Goal: Task Accomplishment & Management: Manage account settings

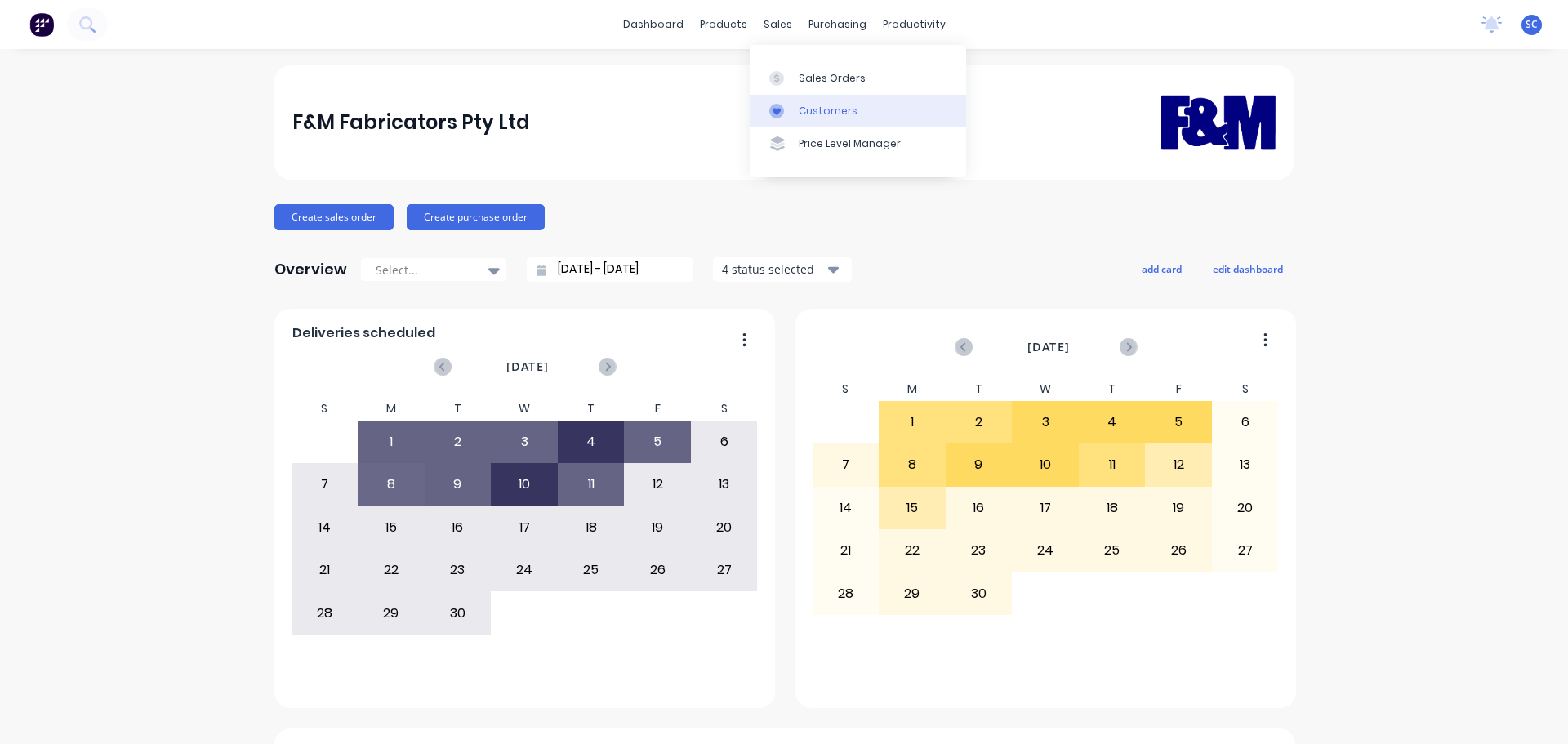
click at [831, 106] on div "Customers" at bounding box center [828, 111] width 59 height 15
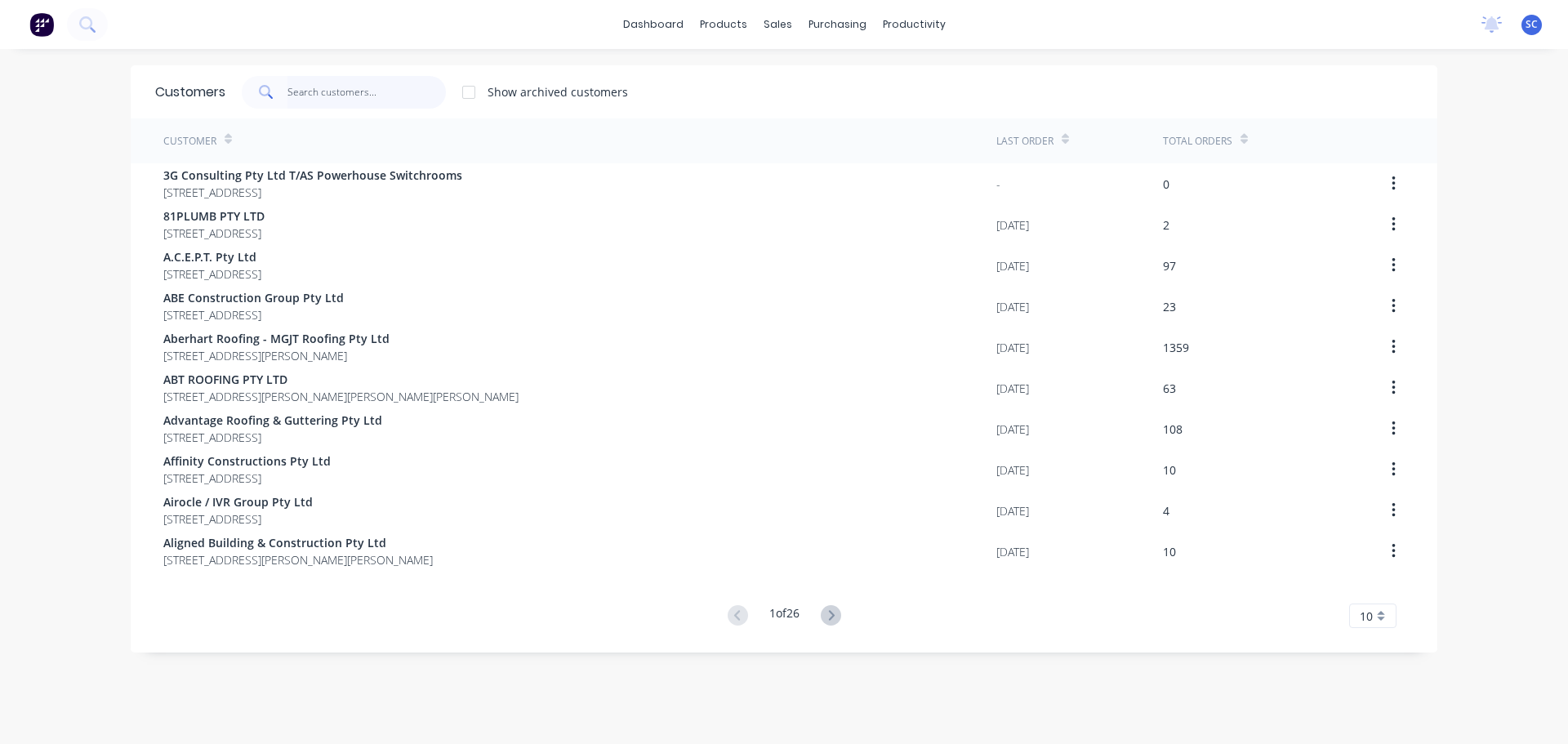
click at [315, 107] on input "text" at bounding box center [367, 92] width 159 height 33
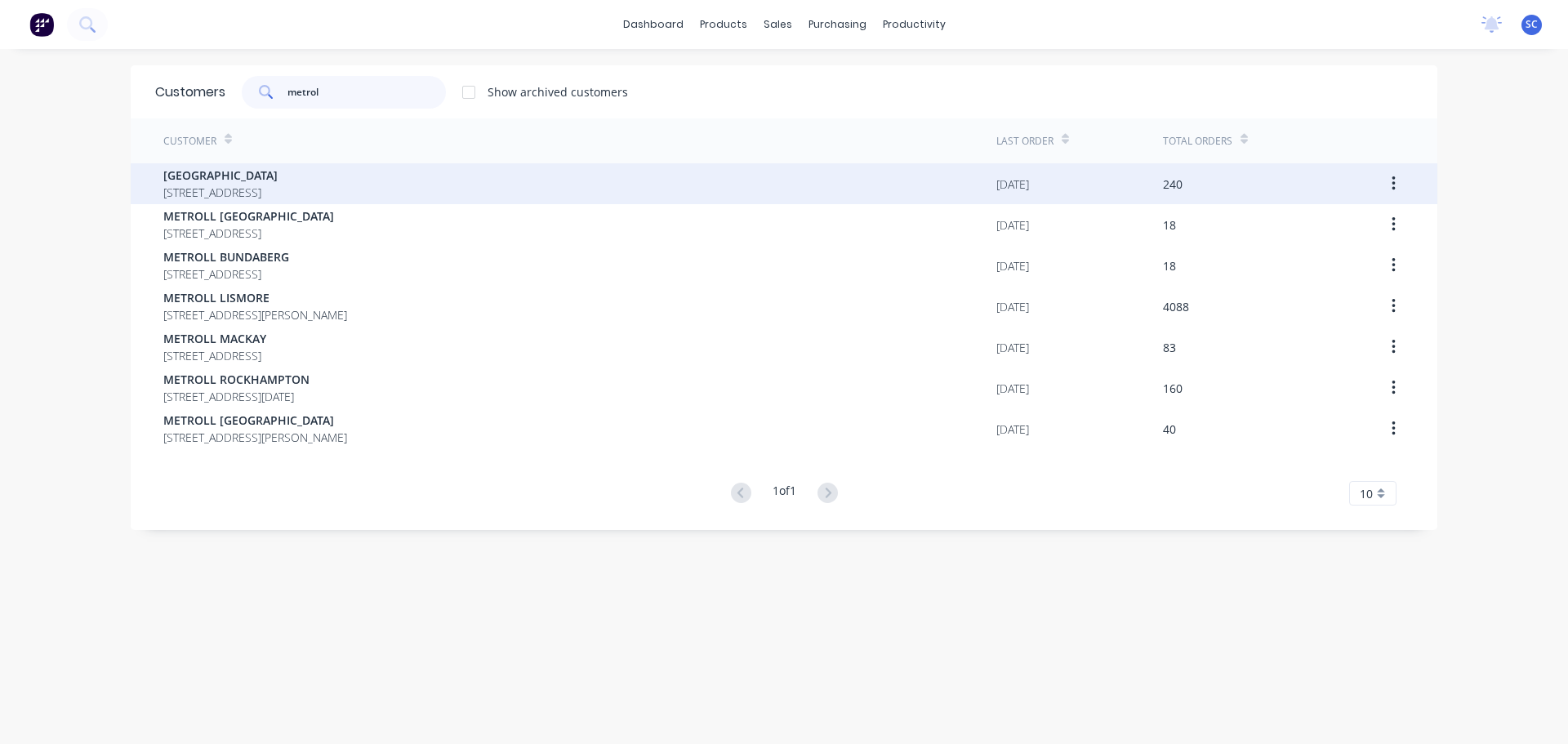
type input "metrol"
click at [255, 173] on span "[GEOGRAPHIC_DATA]" at bounding box center [221, 175] width 114 height 17
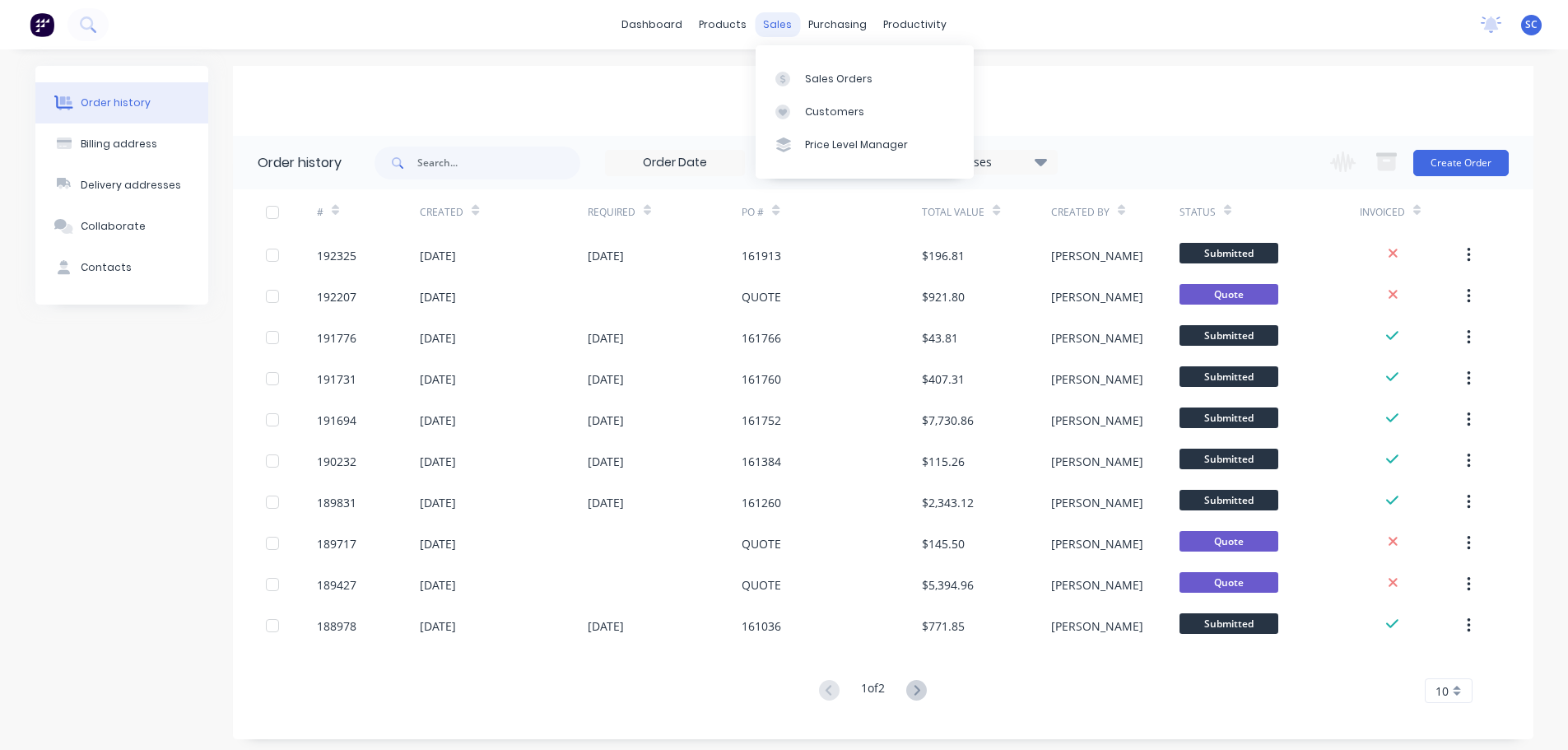
click at [778, 22] on div "sales" at bounding box center [777, 25] width 45 height 25
click at [817, 110] on div "Customers" at bounding box center [835, 112] width 59 height 15
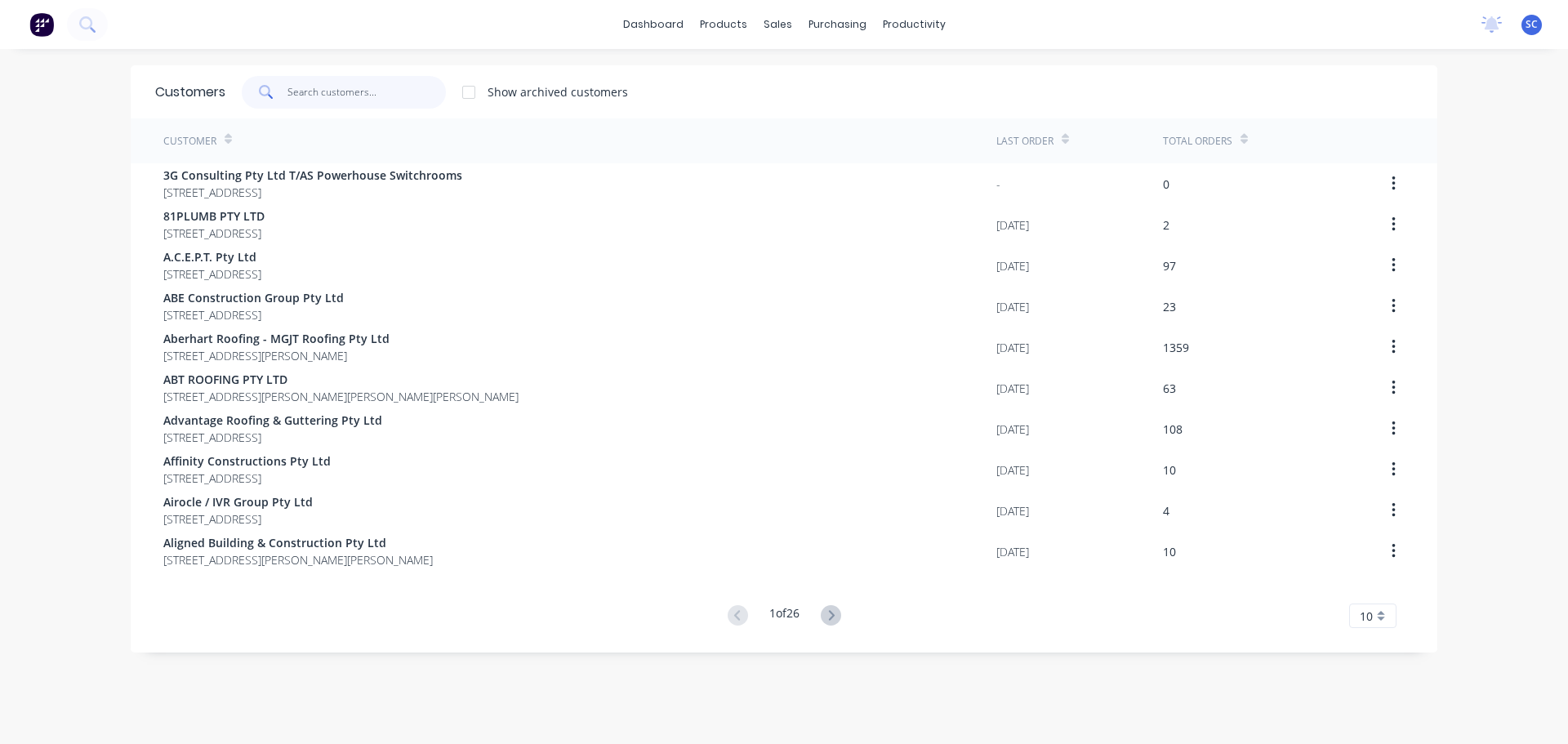
drag, startPoint x: 341, startPoint y: 93, endPoint x: 540, endPoint y: 119, distance: 200.7
click at [341, 92] on input "text" at bounding box center [367, 92] width 159 height 33
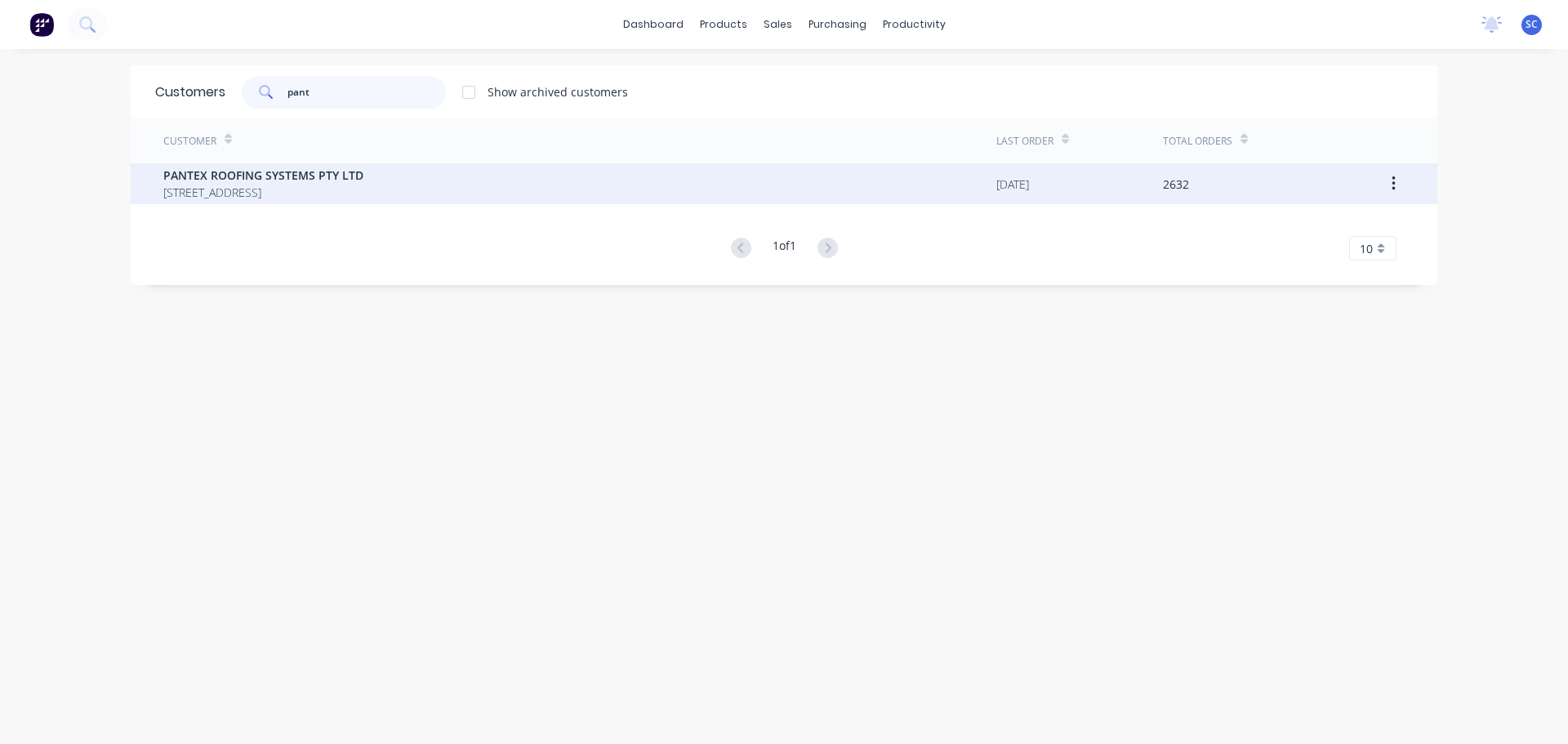
type input "pant"
click at [237, 190] on span "PO BOX 78 NARANGBA Queensland Australia 4504" at bounding box center [263, 192] width 200 height 17
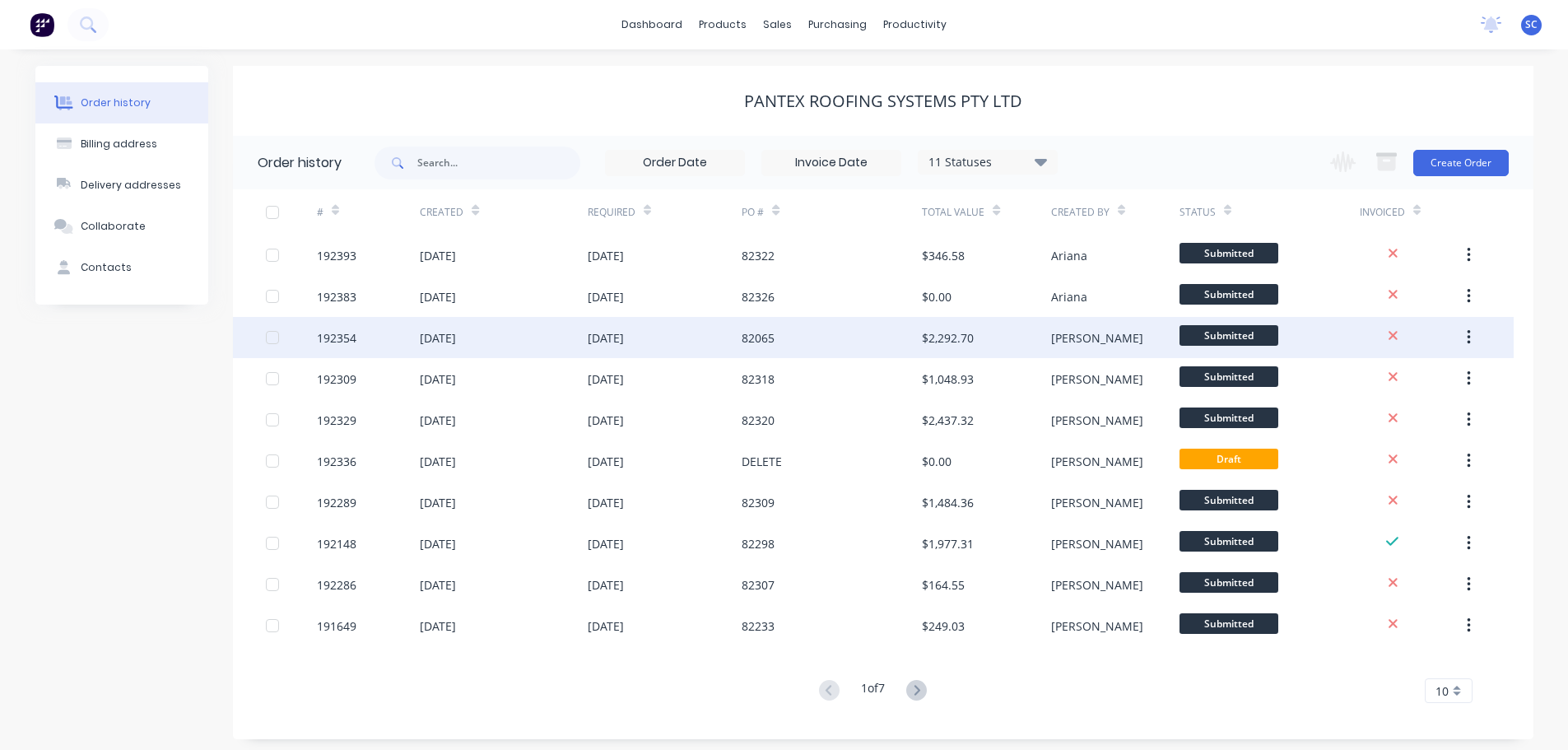
click at [665, 345] on div "16 Sep 2025" at bounding box center [665, 338] width 155 height 41
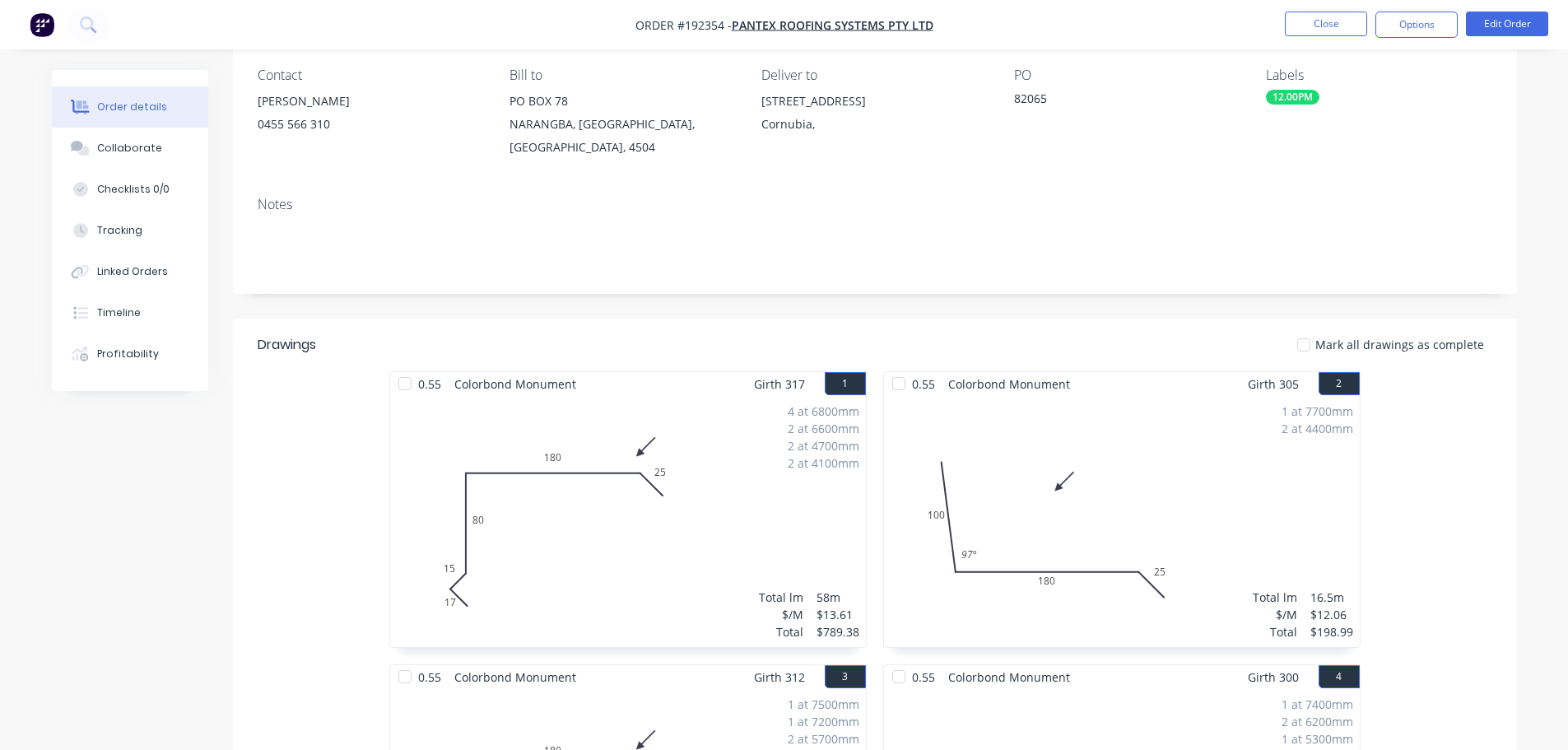
scroll to position [330, 0]
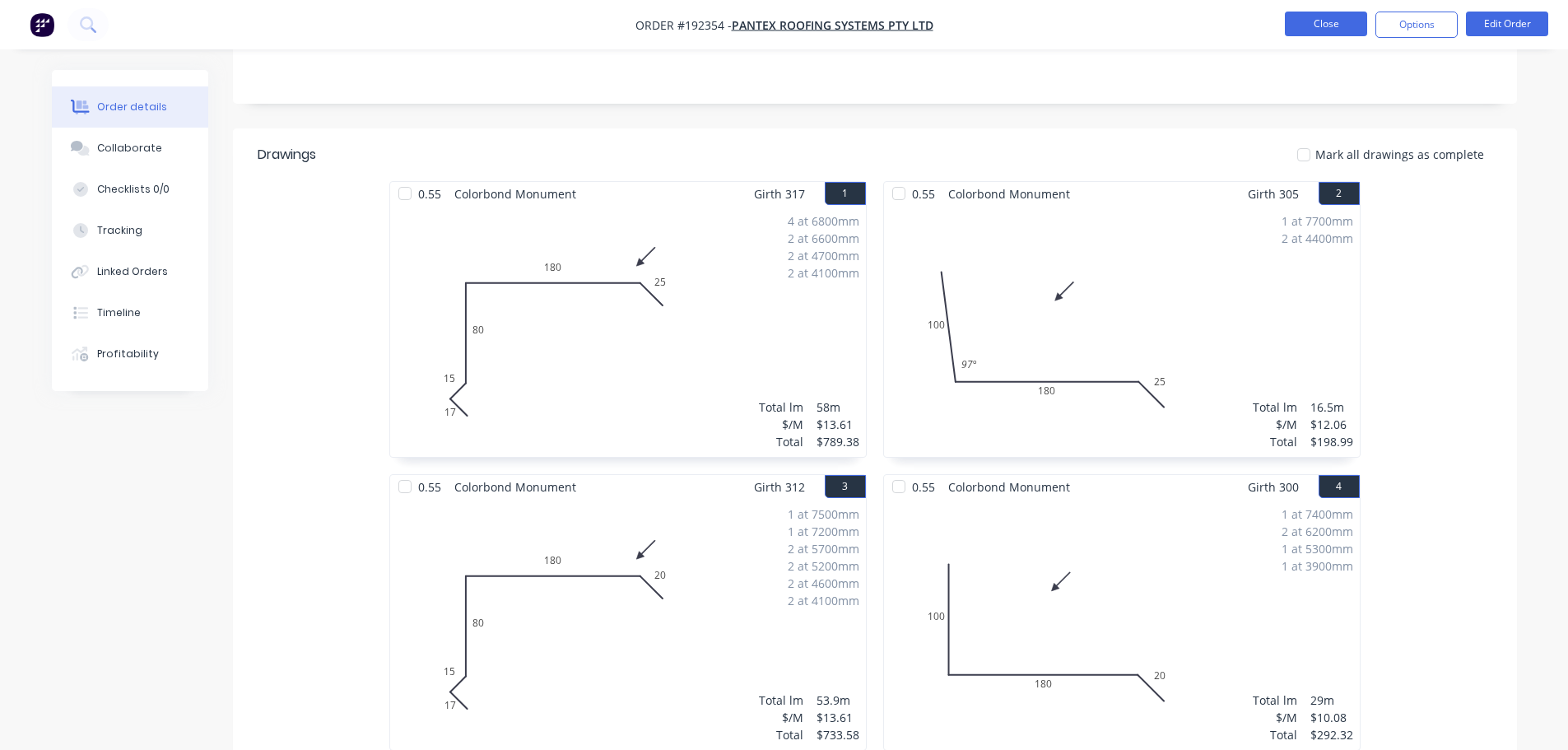
click at [1327, 19] on button "Close" at bounding box center [1326, 24] width 82 height 25
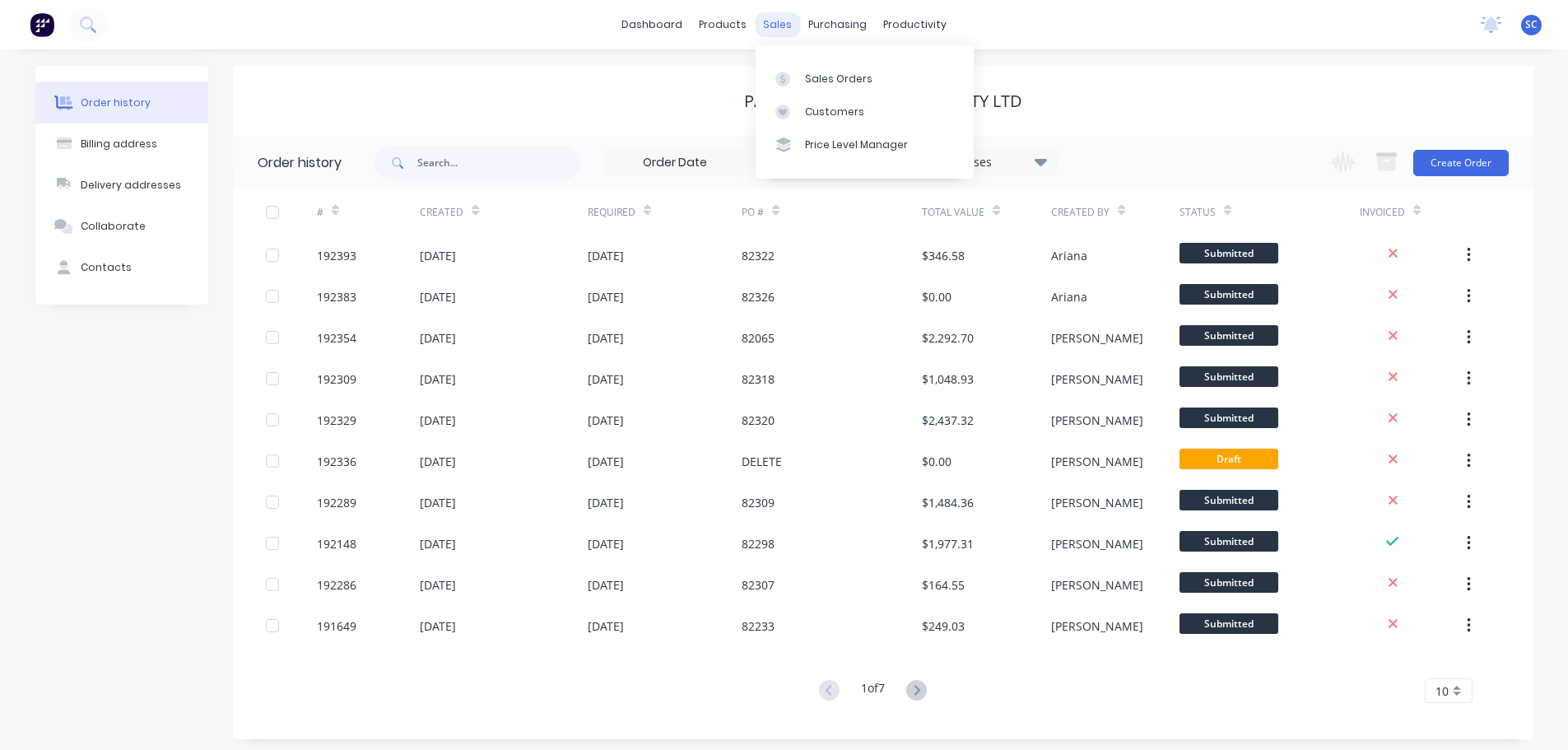
click at [784, 24] on div "sales" at bounding box center [777, 25] width 45 height 25
click at [833, 85] on div "Sales Orders" at bounding box center [839, 79] width 68 height 15
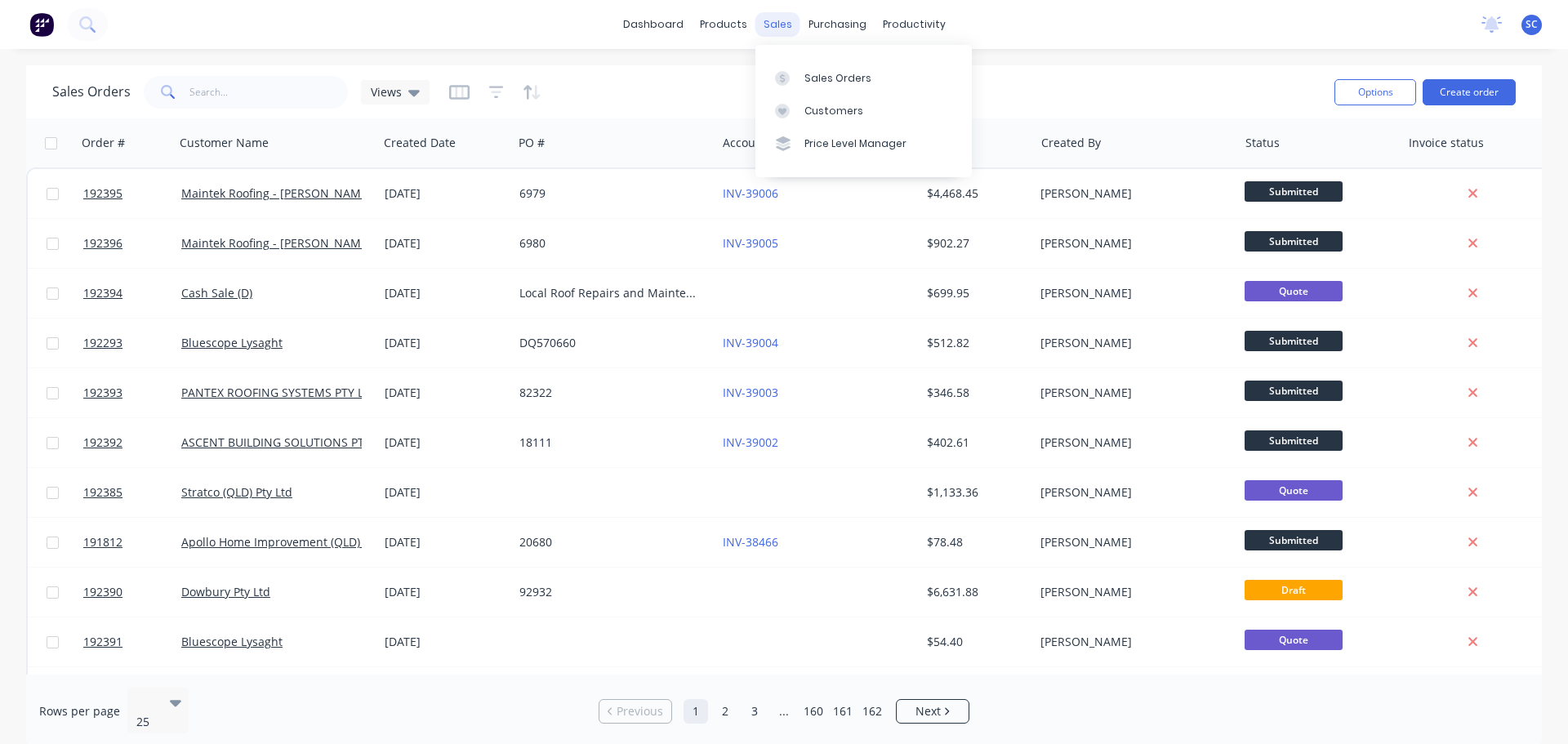
click at [773, 28] on div "sales" at bounding box center [777, 25] width 45 height 25
click at [843, 111] on div "Customers" at bounding box center [834, 111] width 59 height 15
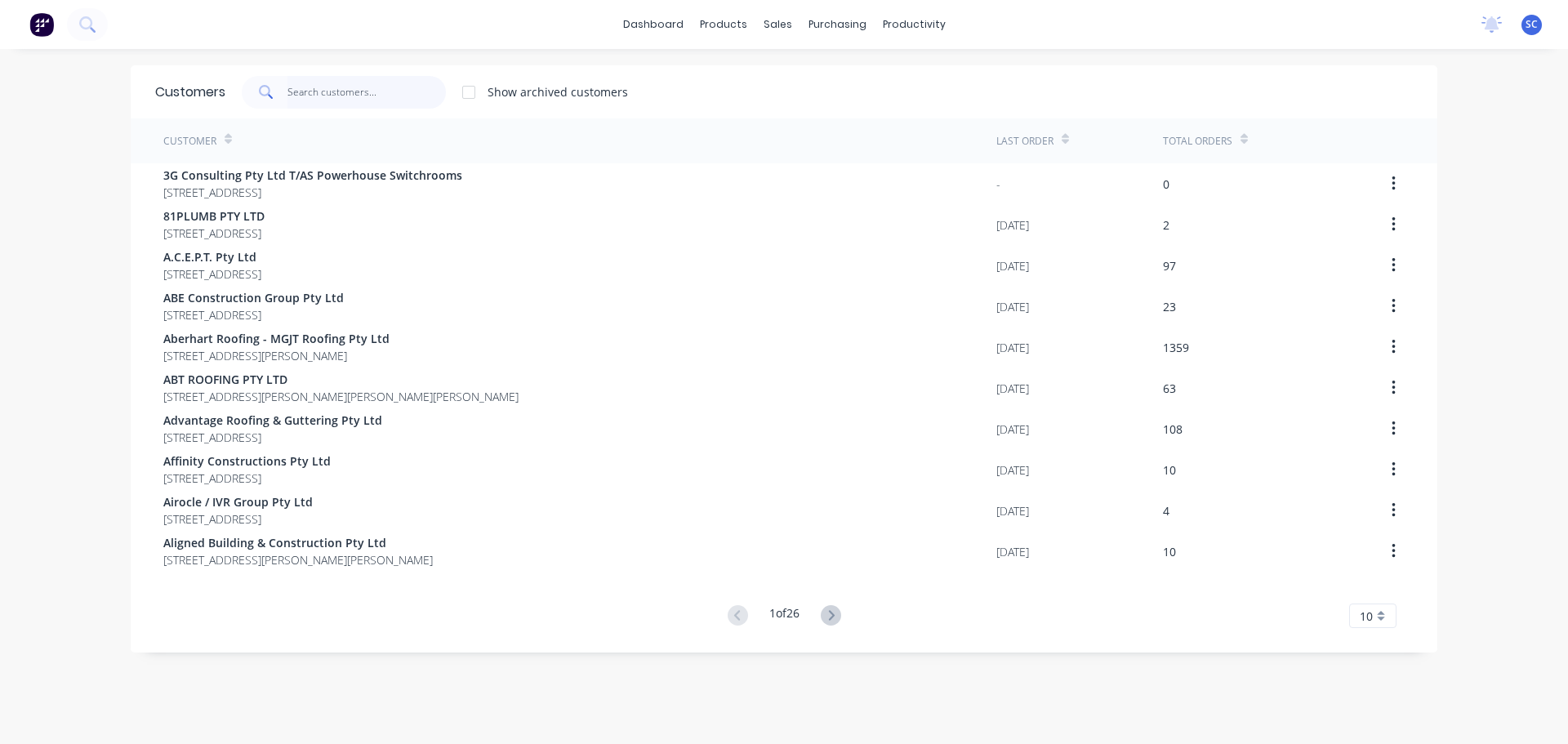
click at [330, 96] on input "text" at bounding box center [367, 92] width 159 height 33
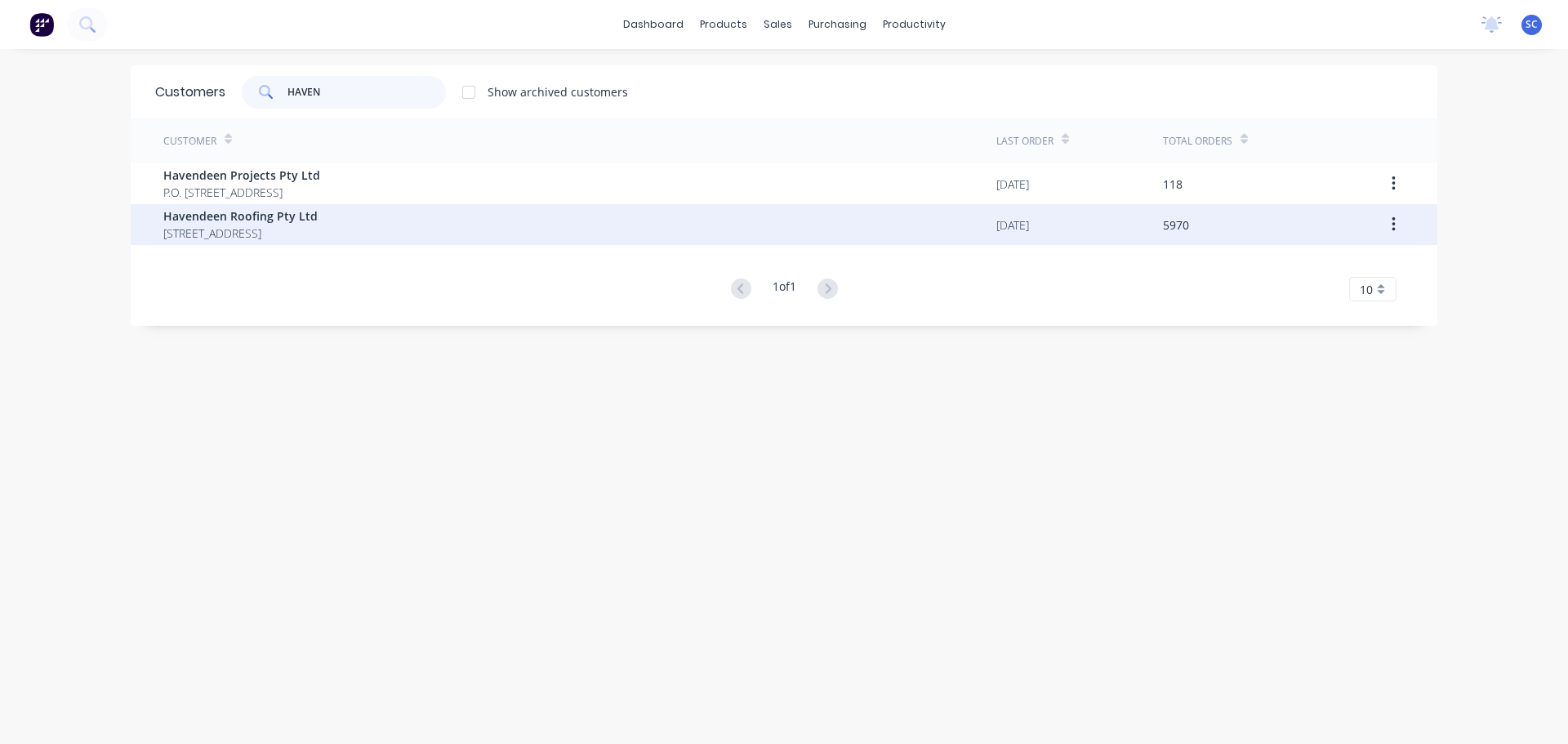
type input "HAVEN"
click at [277, 213] on span "Havendeen Roofing Pty Ltd" at bounding box center [240, 216] width 155 height 17
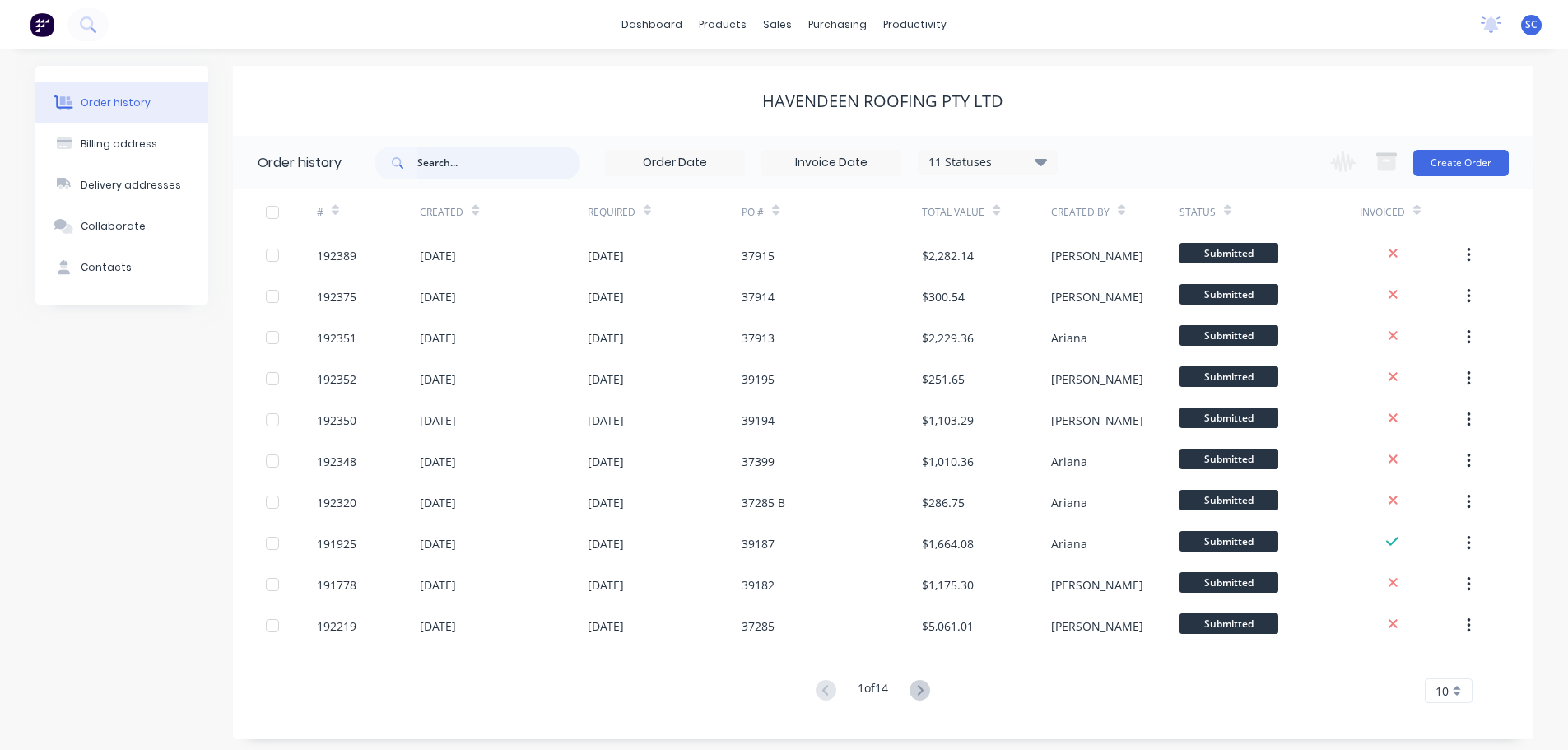
click at [434, 162] on input "text" at bounding box center [498, 163] width 163 height 33
type input "39194"
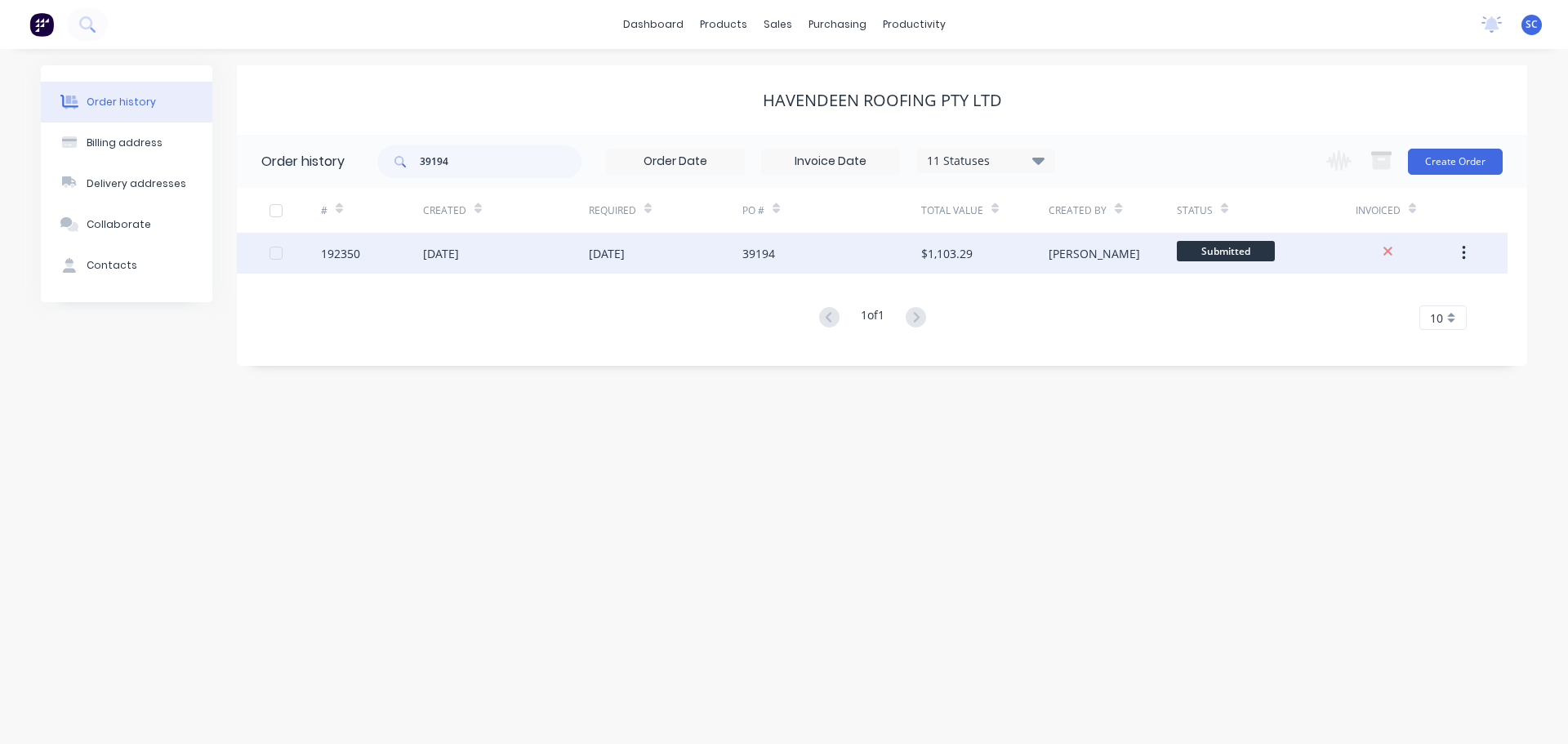
click at [584, 258] on div "10 Sep 2025" at bounding box center [505, 253] width 166 height 41
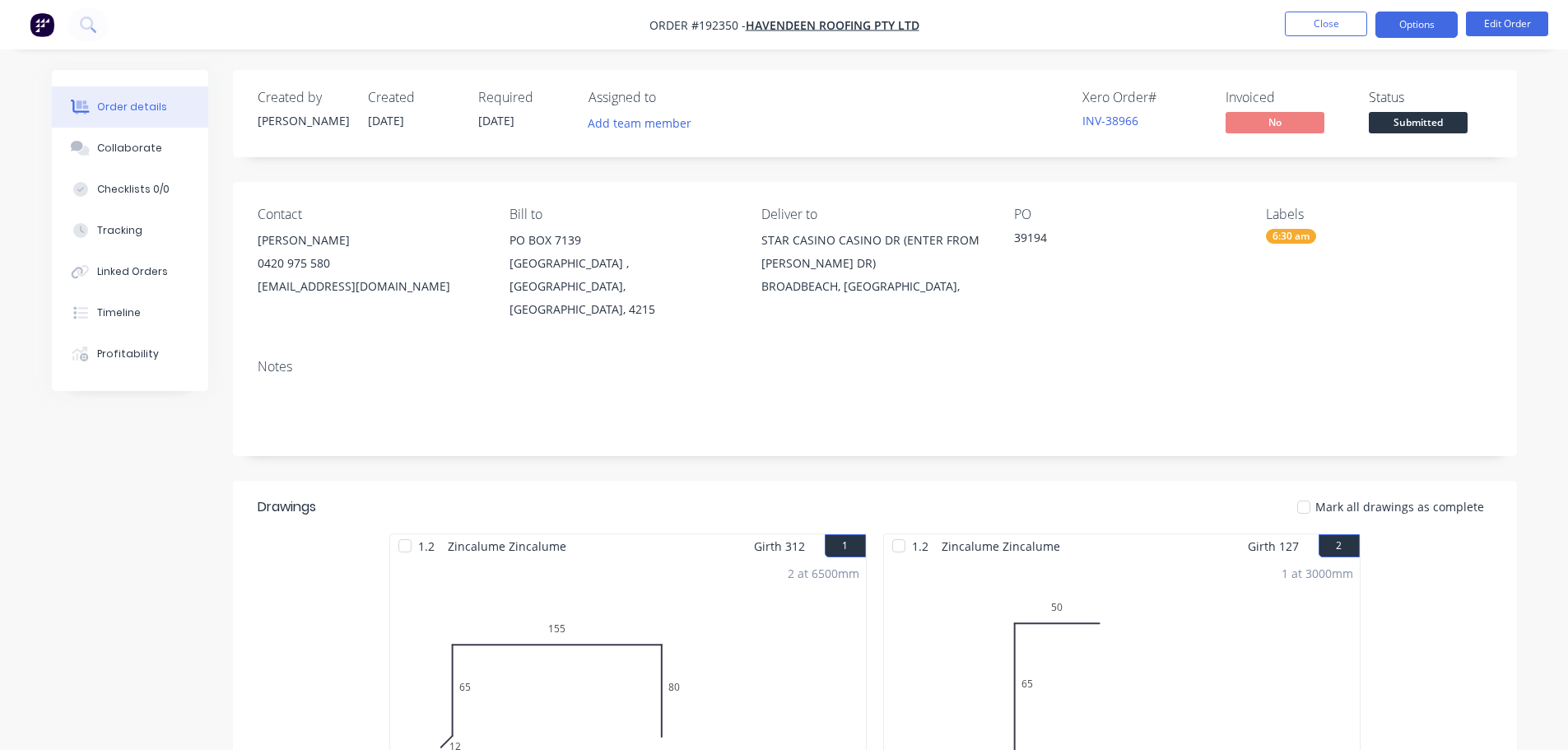
click at [1437, 18] on button "Options" at bounding box center [1416, 25] width 82 height 26
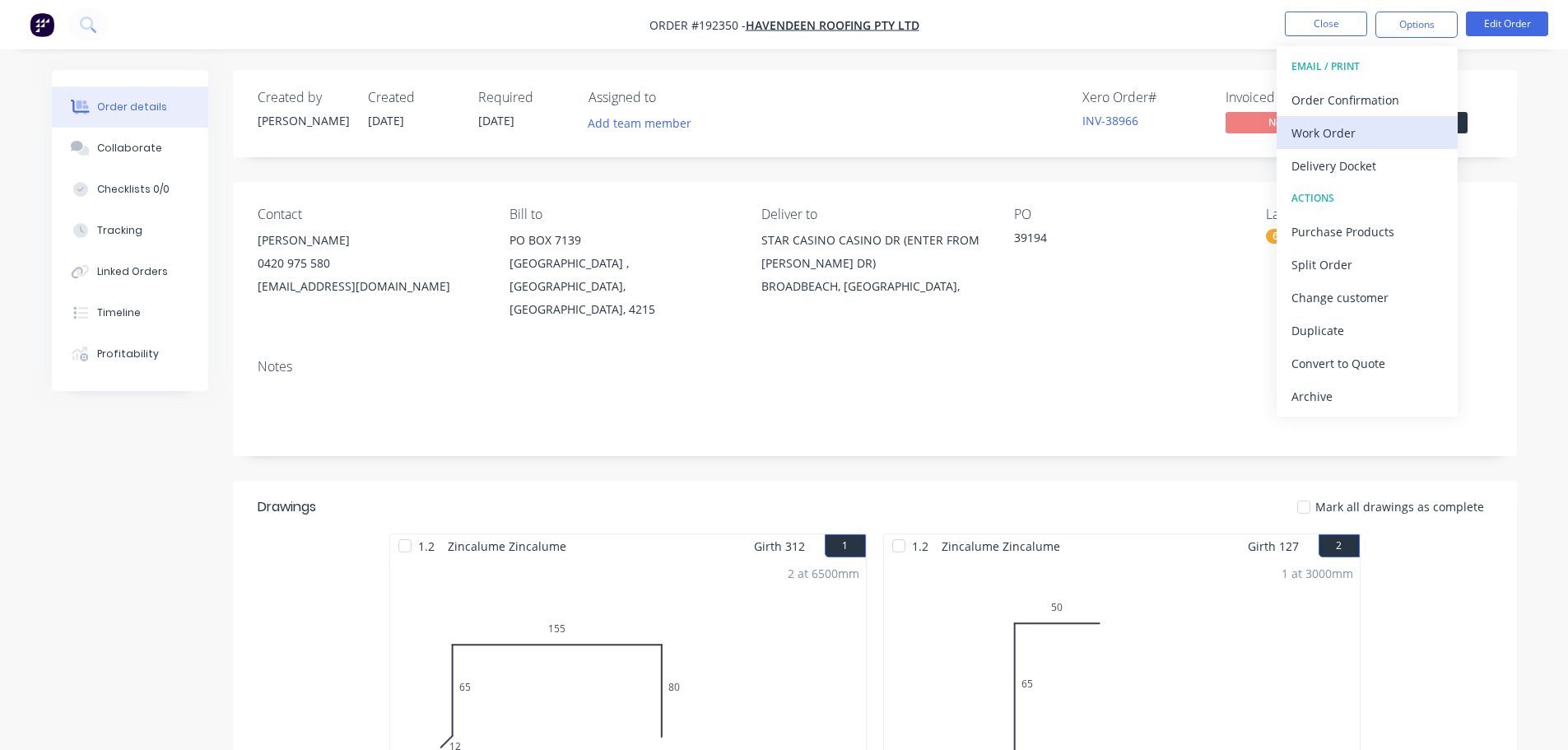
click at [1336, 135] on div "Work Order" at bounding box center [1367, 133] width 152 height 24
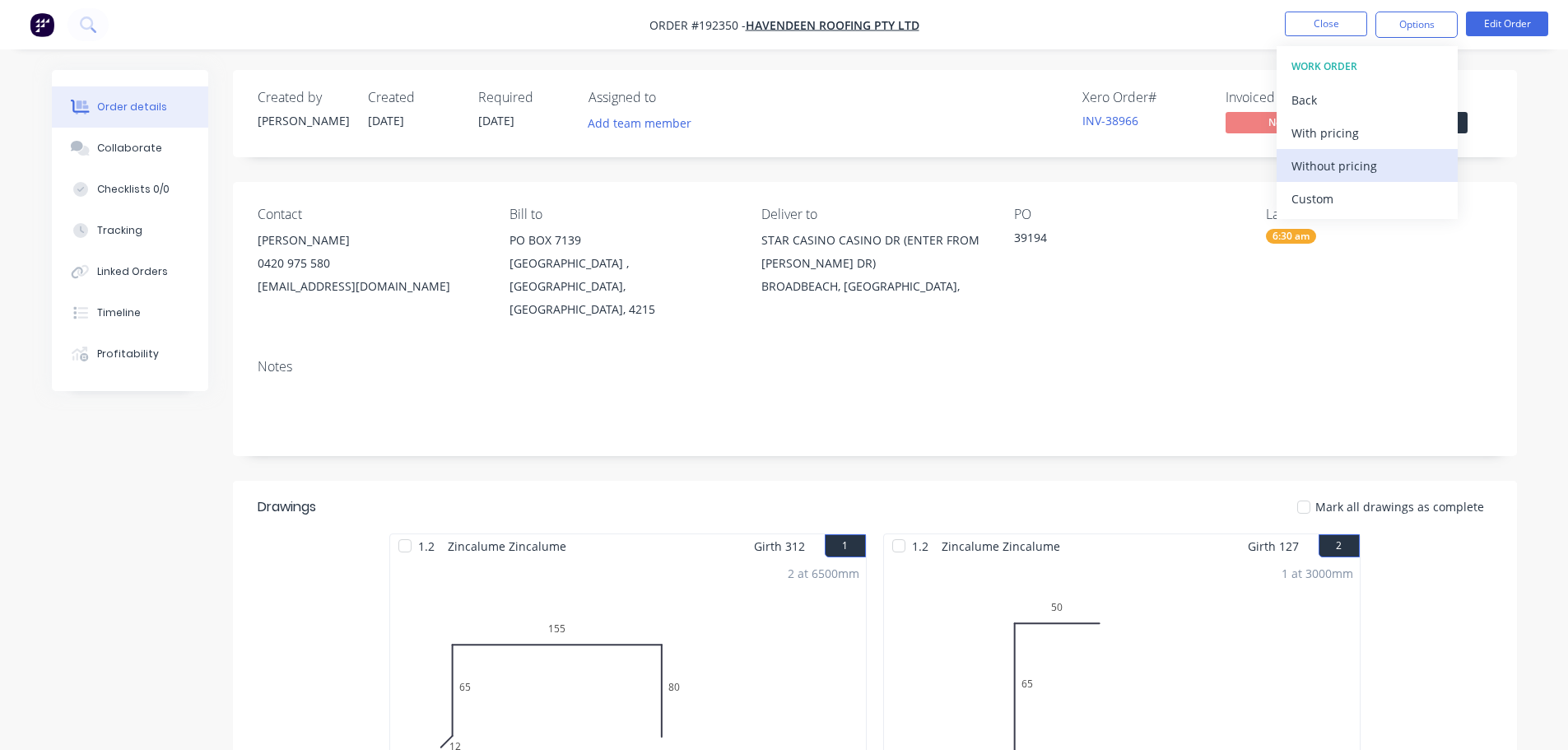
click at [1344, 166] on div "Without pricing" at bounding box center [1367, 166] width 152 height 24
click at [1053, 17] on nav "Order #192350 - Havendeen Roofing Pty Ltd Close Options EMAIL / PRINT Order Con…" at bounding box center [784, 25] width 1568 height 49
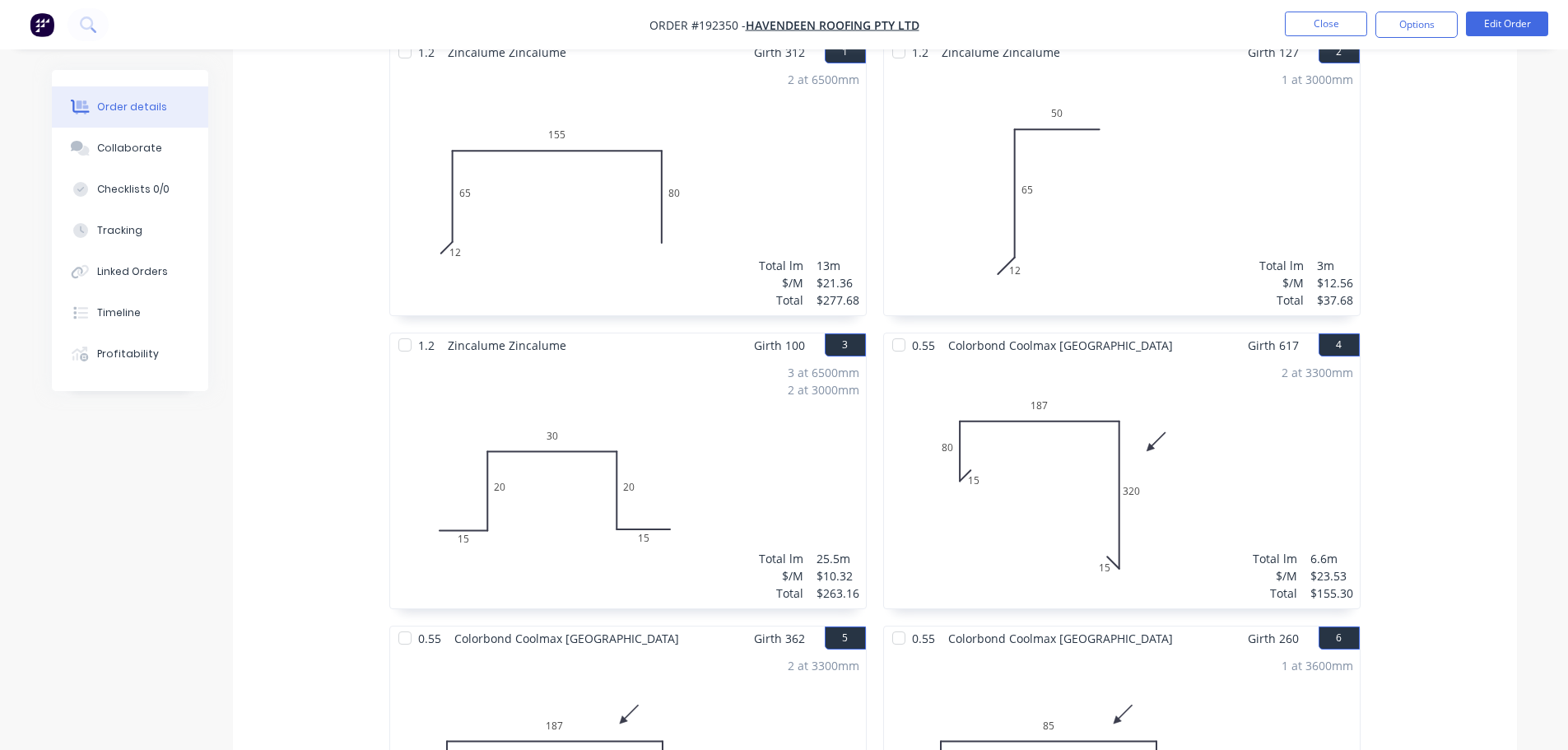
scroll to position [741, 0]
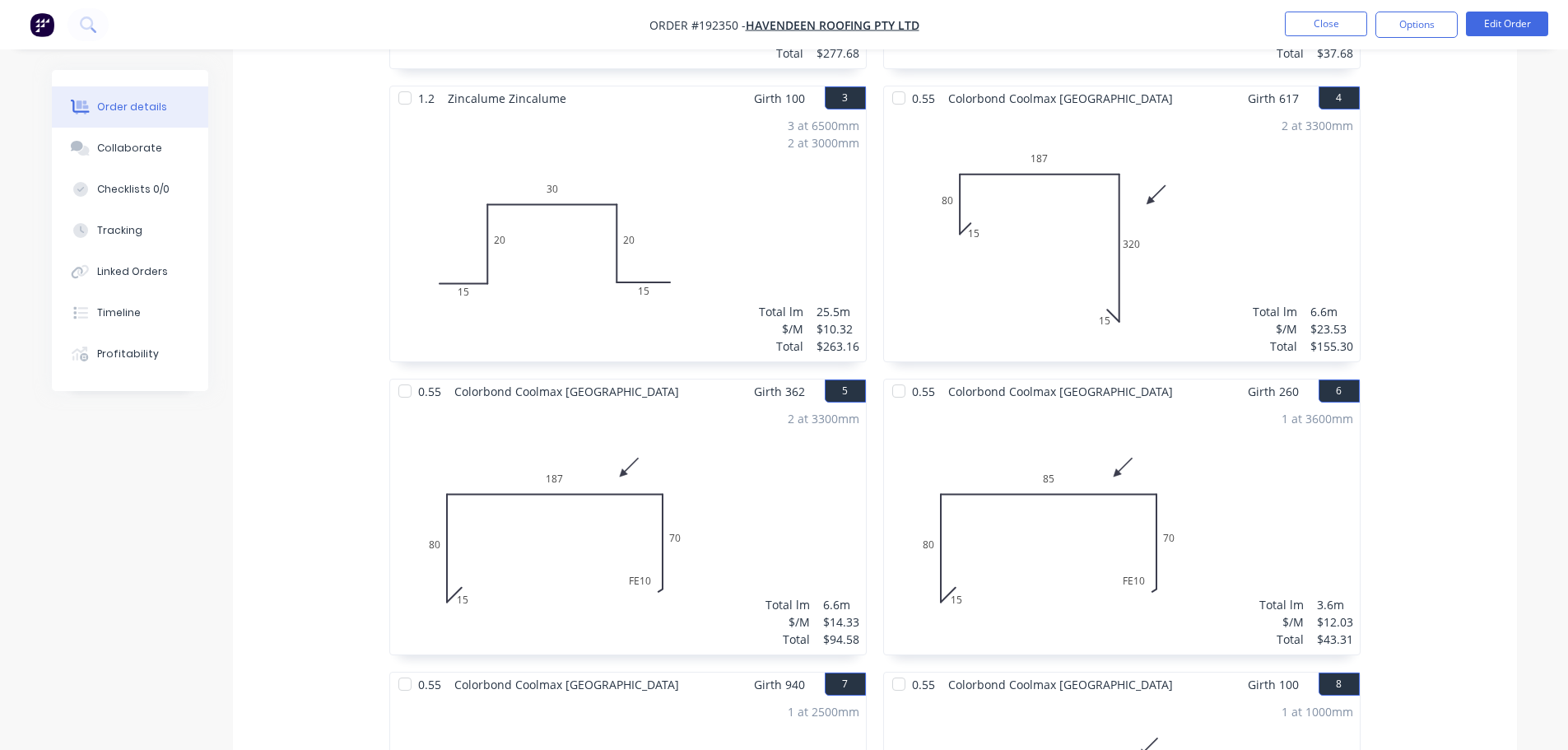
click at [106, 534] on div "Created by Martin Created 10/09/25 Required 11/09/25 Assigned to Add team membe…" at bounding box center [784, 586] width 1465 height 2514
click at [1339, 23] on button "Close" at bounding box center [1326, 24] width 82 height 25
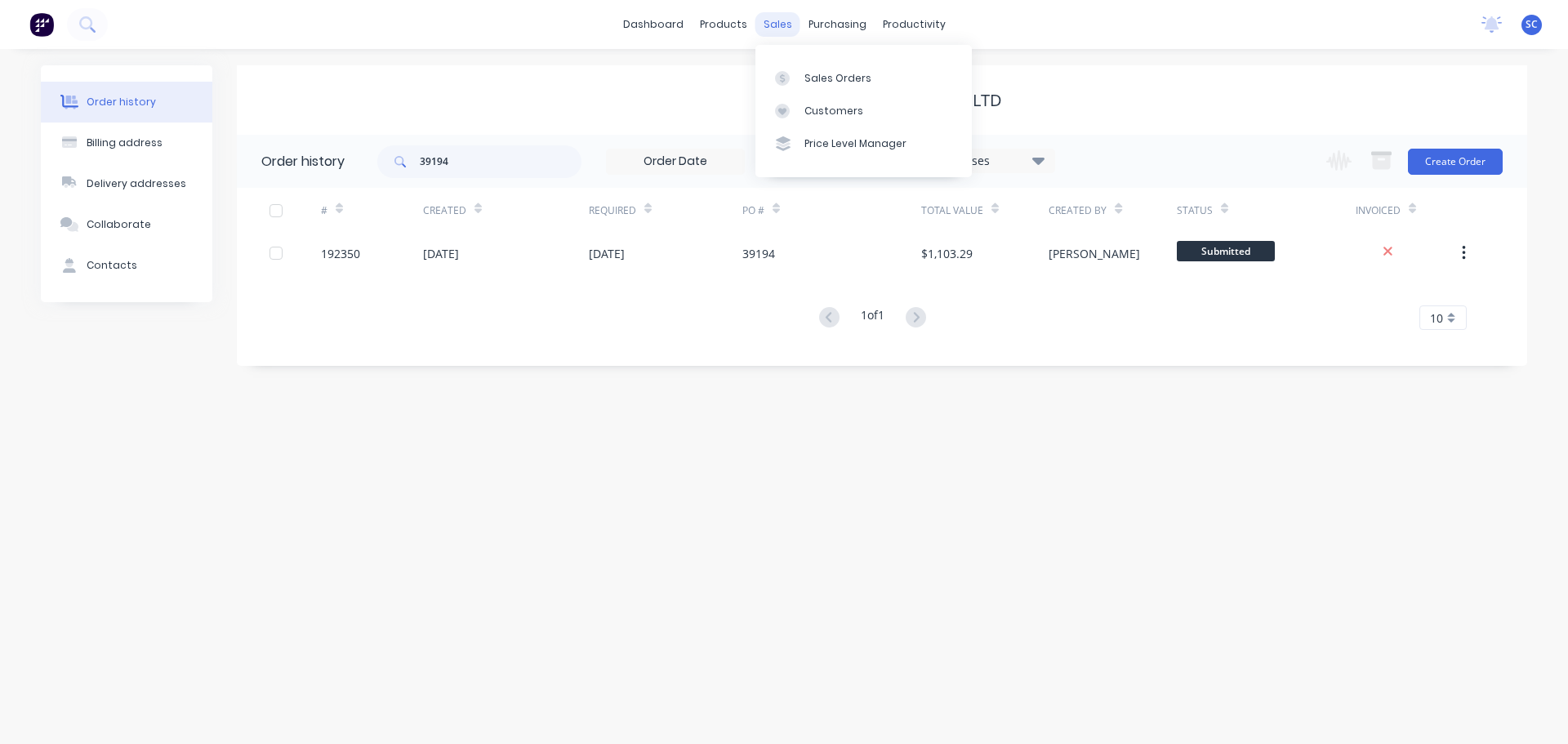
click at [780, 20] on div "sales" at bounding box center [777, 25] width 45 height 25
click at [837, 95] on div "Sales Orders Customers Price Level Manager" at bounding box center [863, 110] width 217 height 132
click at [834, 108] on div "Customers" at bounding box center [834, 111] width 59 height 15
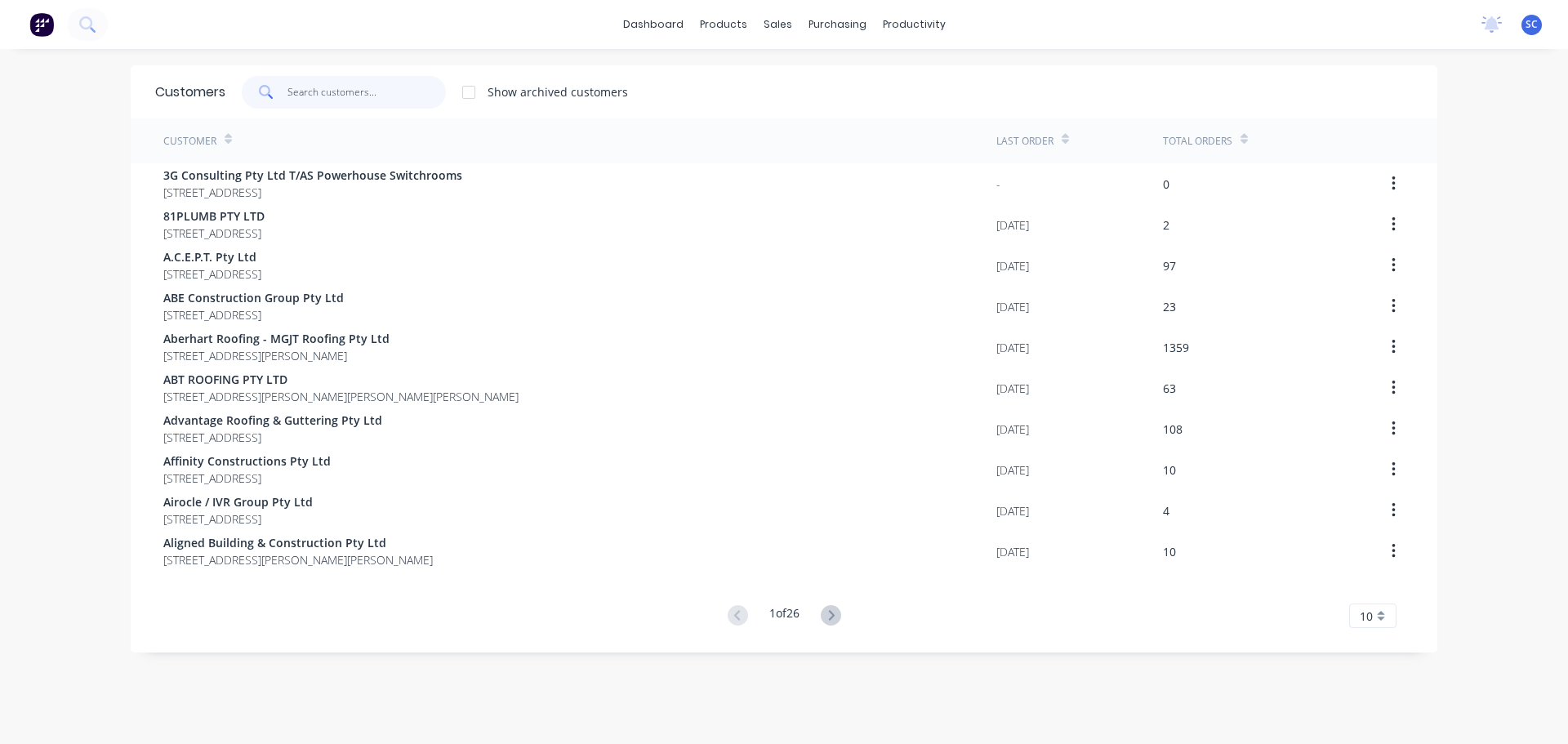
drag, startPoint x: 321, startPoint y: 87, endPoint x: 308, endPoint y: 91, distance: 13.6
click at [317, 87] on input "text" at bounding box center [367, 92] width 159 height 33
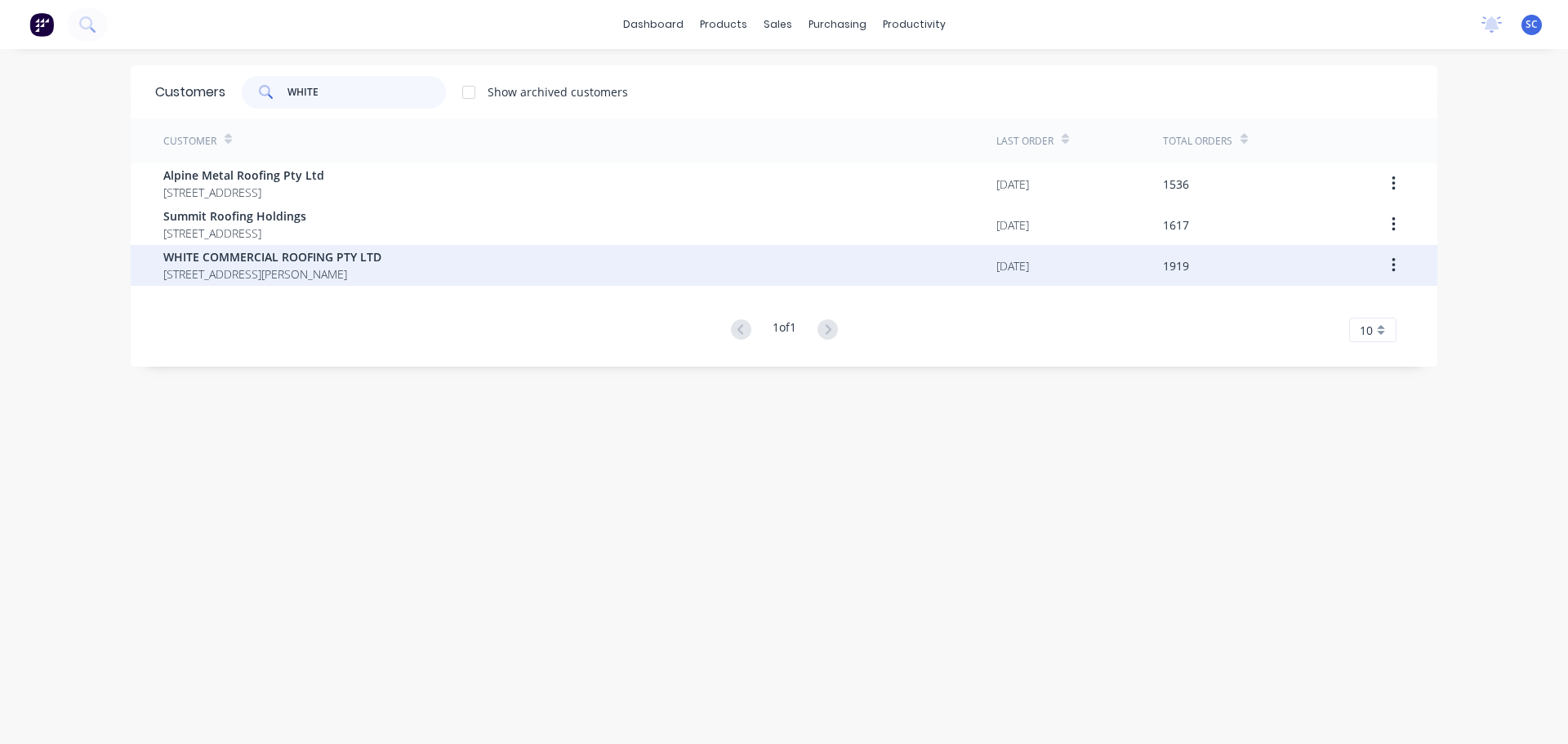
type input "WHITE"
click at [282, 251] on span "WHITE COMMERCIAL ROOFING PTY LTD" at bounding box center [272, 257] width 218 height 17
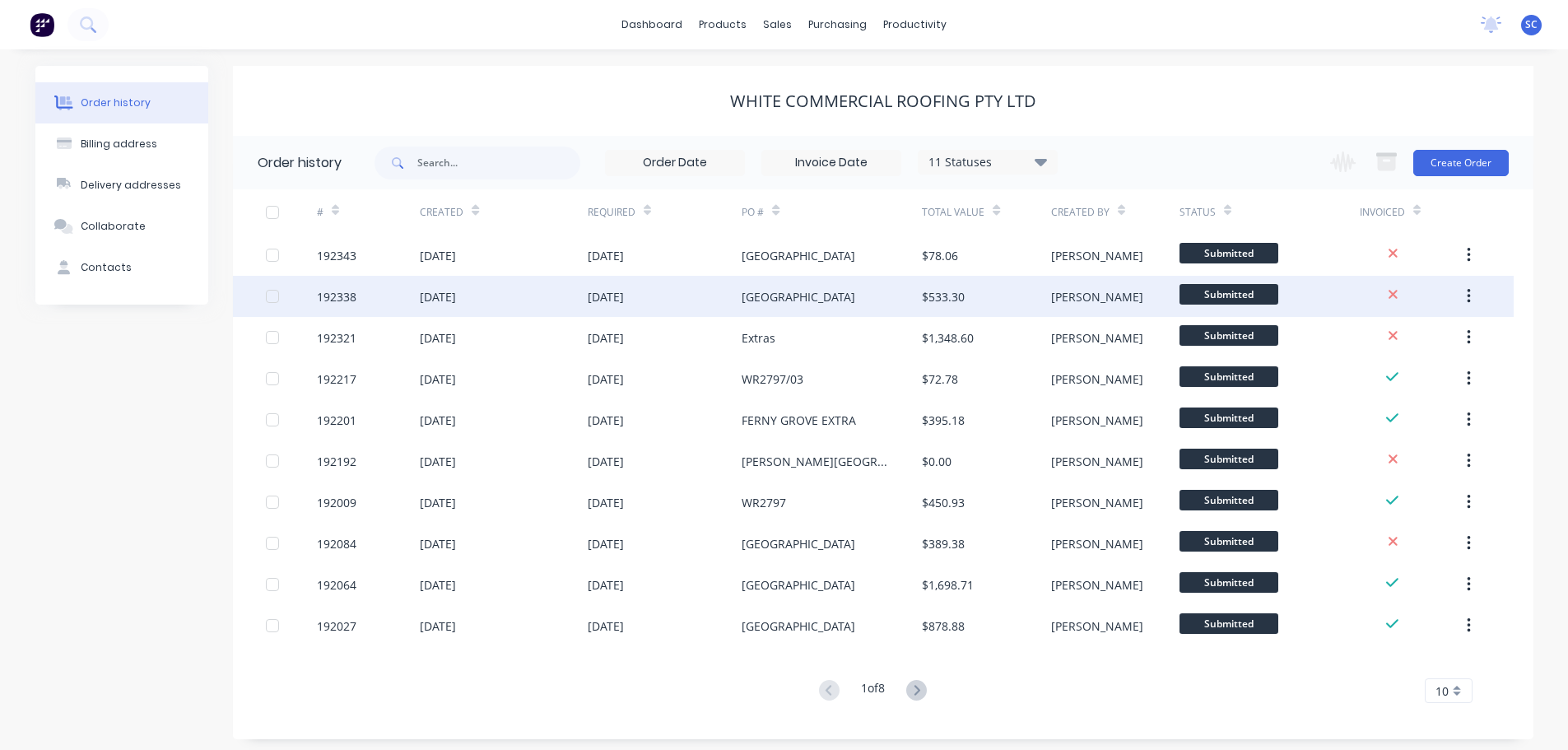
click at [370, 291] on div "192338" at bounding box center [368, 297] width 103 height 41
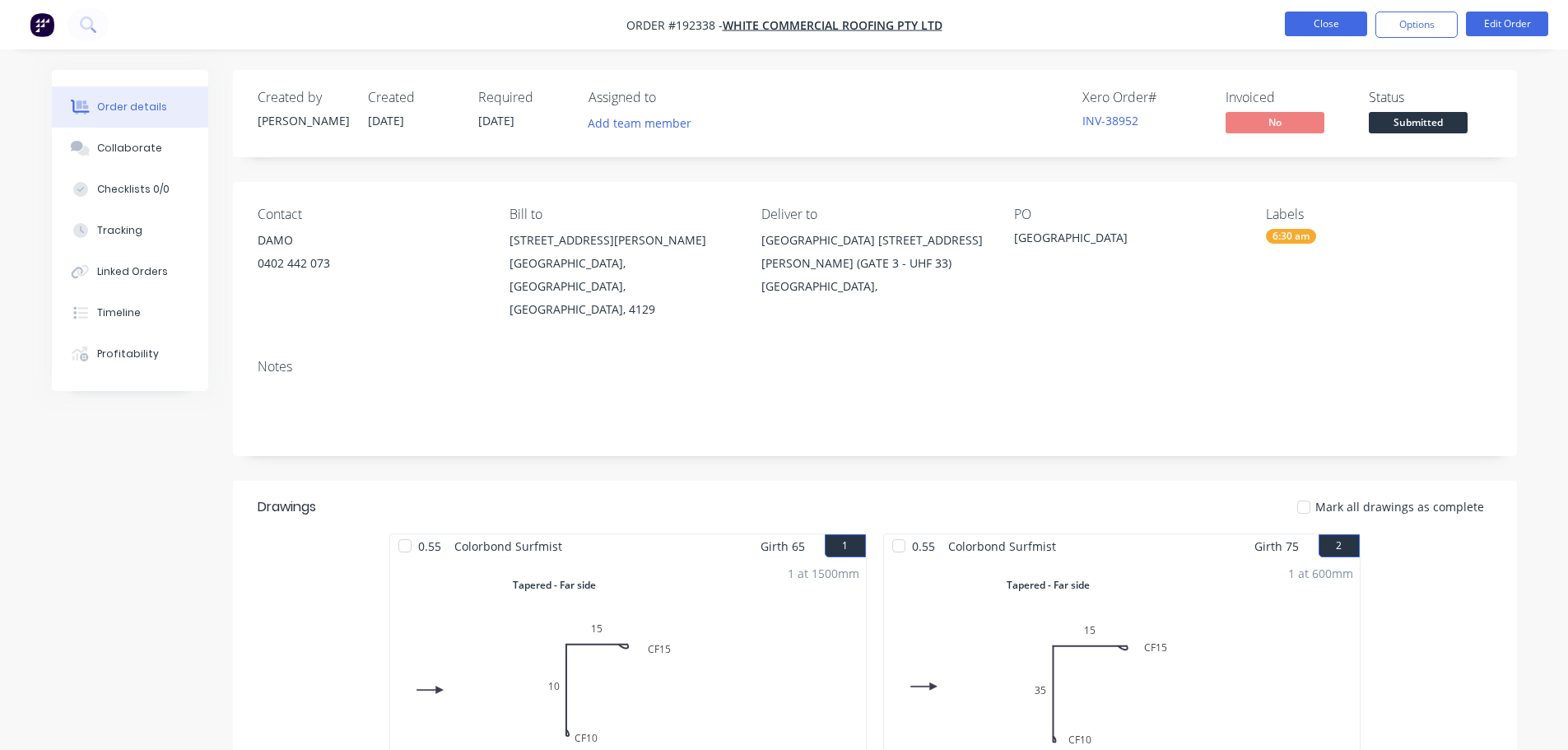
click at [1328, 19] on button "Close" at bounding box center [1326, 24] width 82 height 25
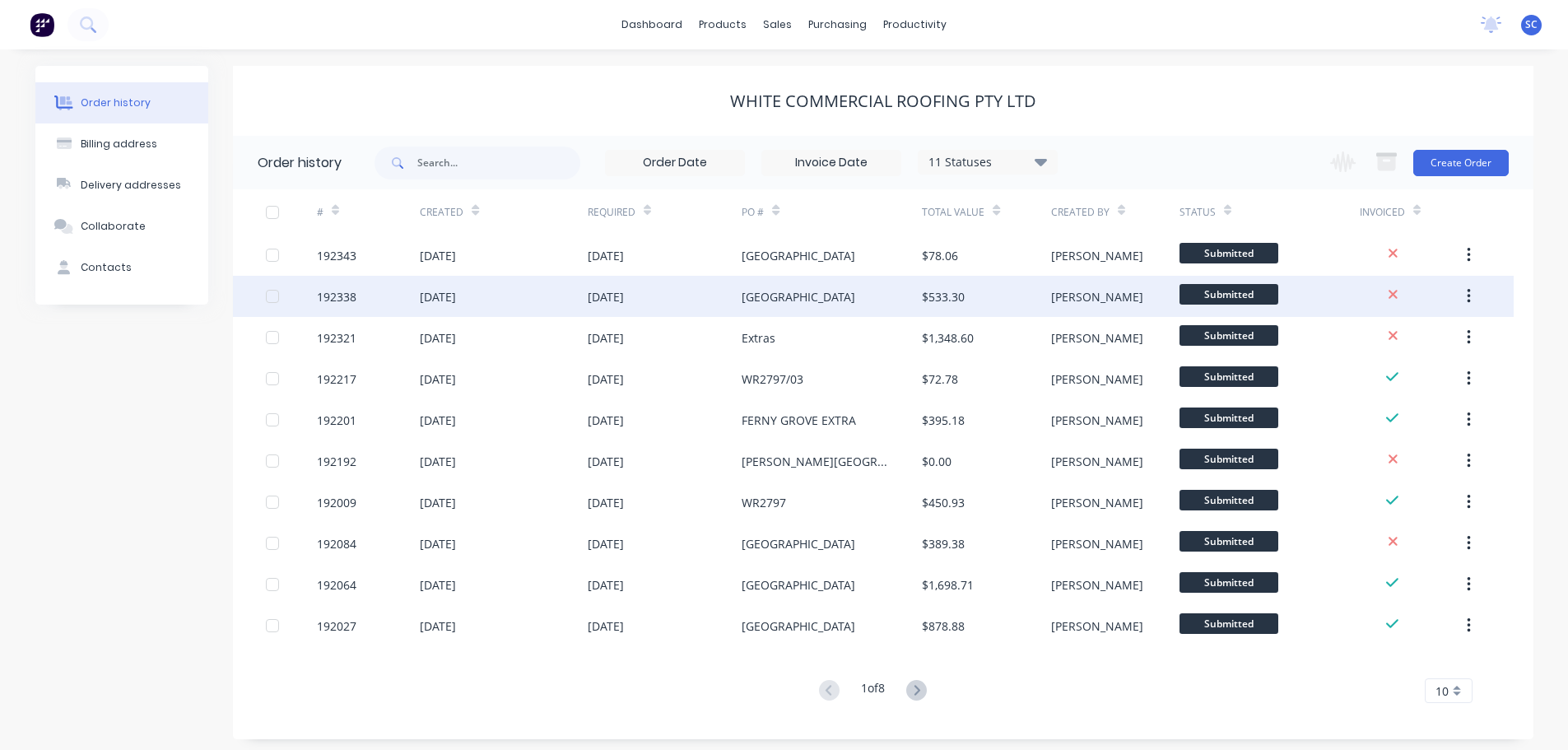
click at [490, 301] on div "10 Sep 2025" at bounding box center [503, 297] width 167 height 41
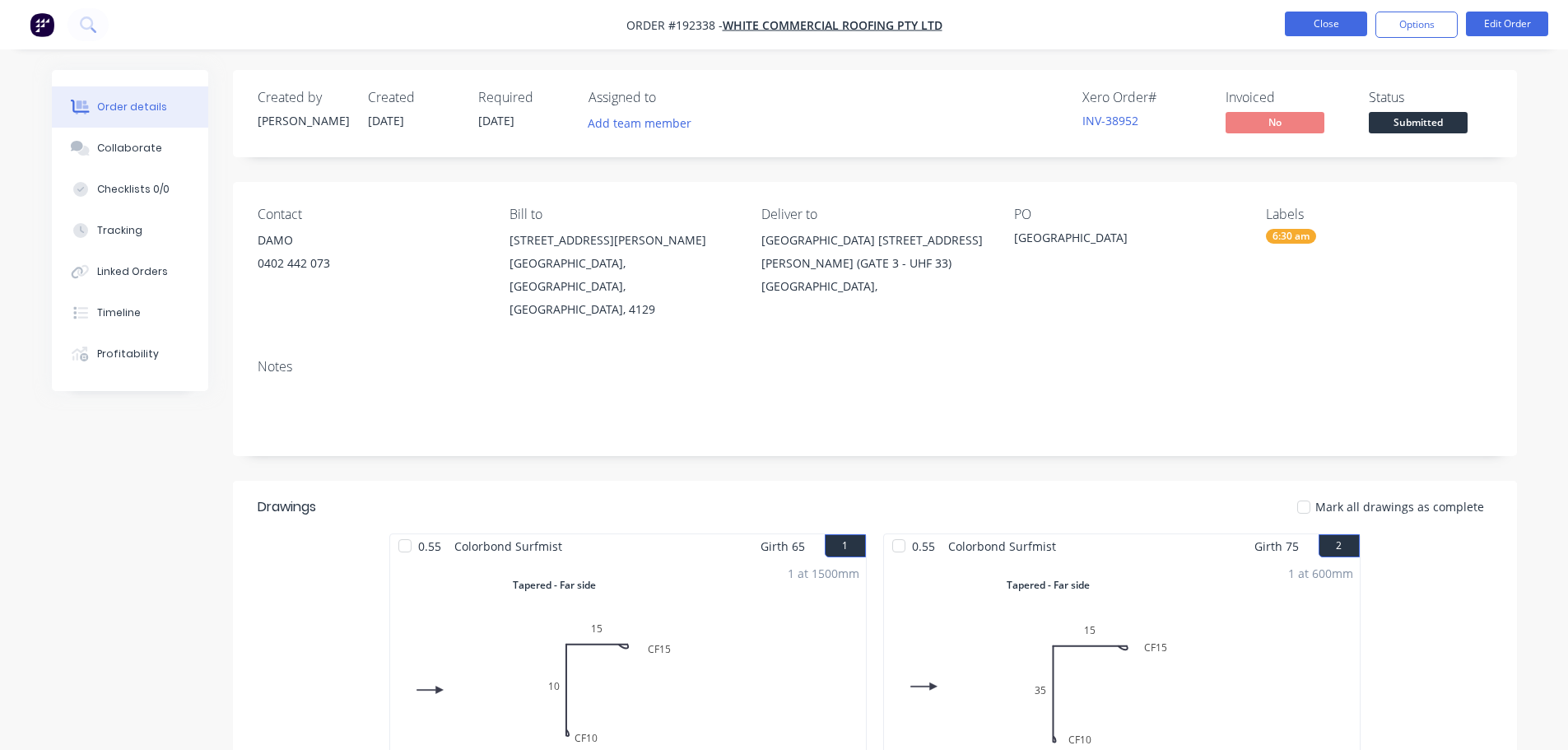
click at [1322, 15] on button "Close" at bounding box center [1326, 24] width 82 height 25
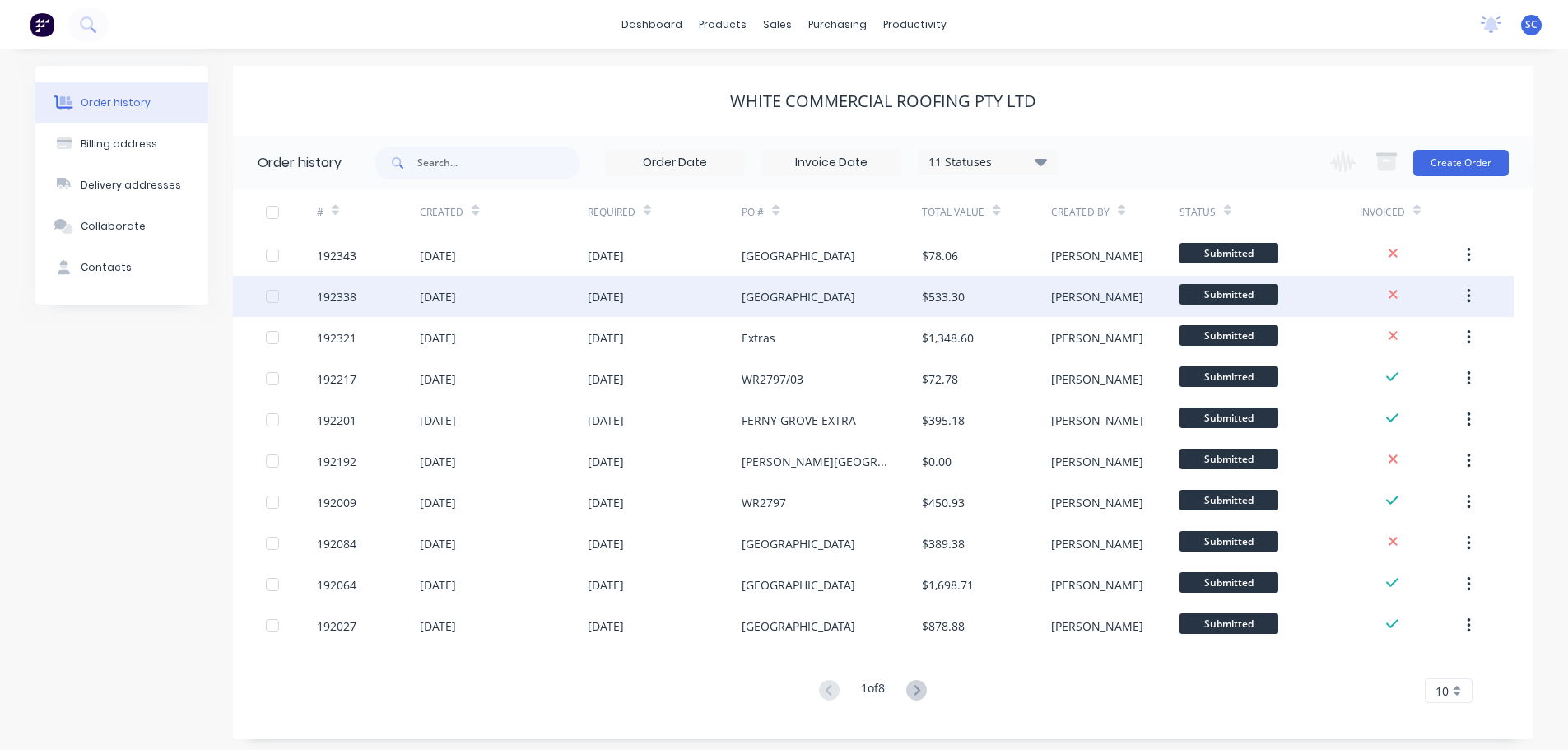
click at [579, 300] on div "10 Sep 2025" at bounding box center [503, 297] width 167 height 41
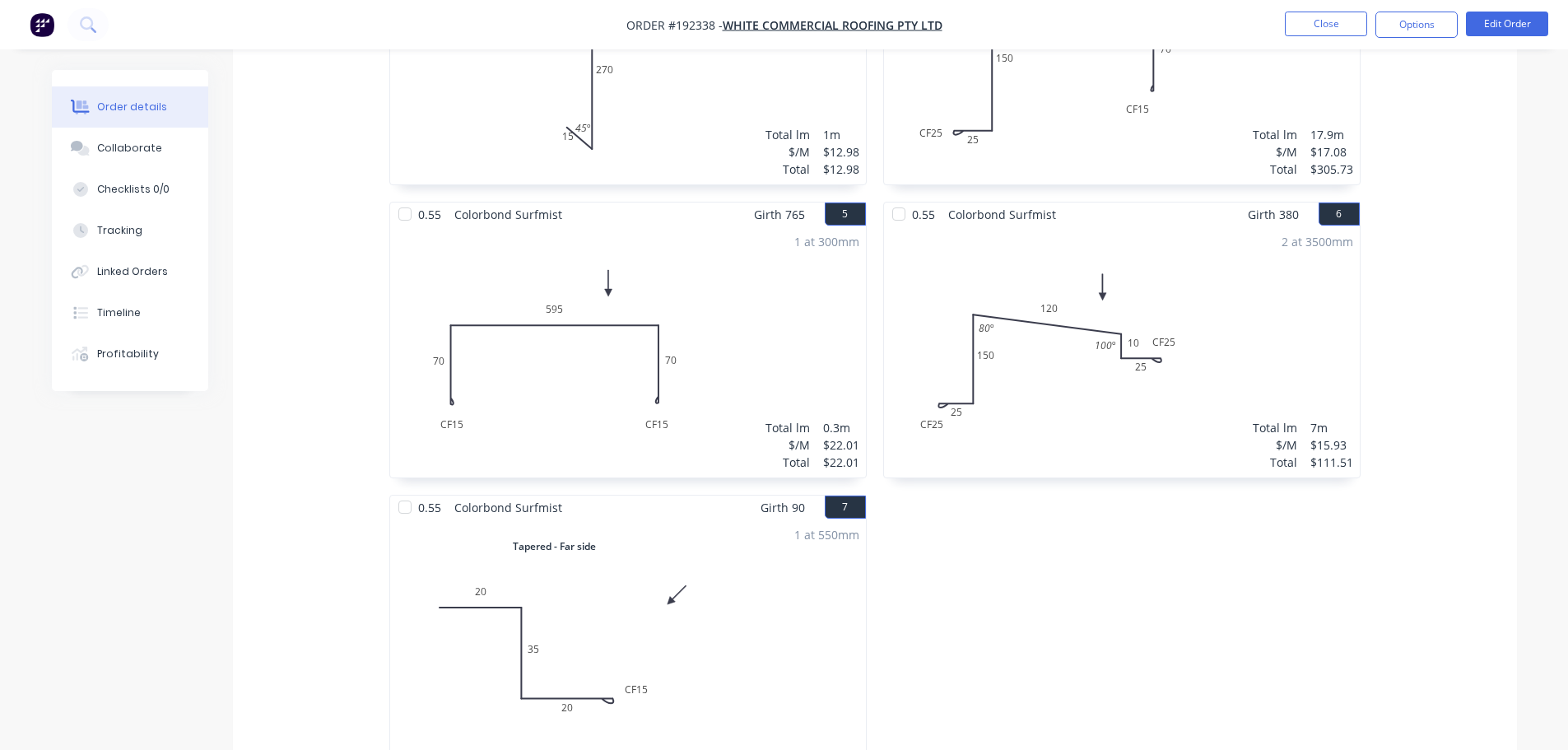
scroll to position [1235, 0]
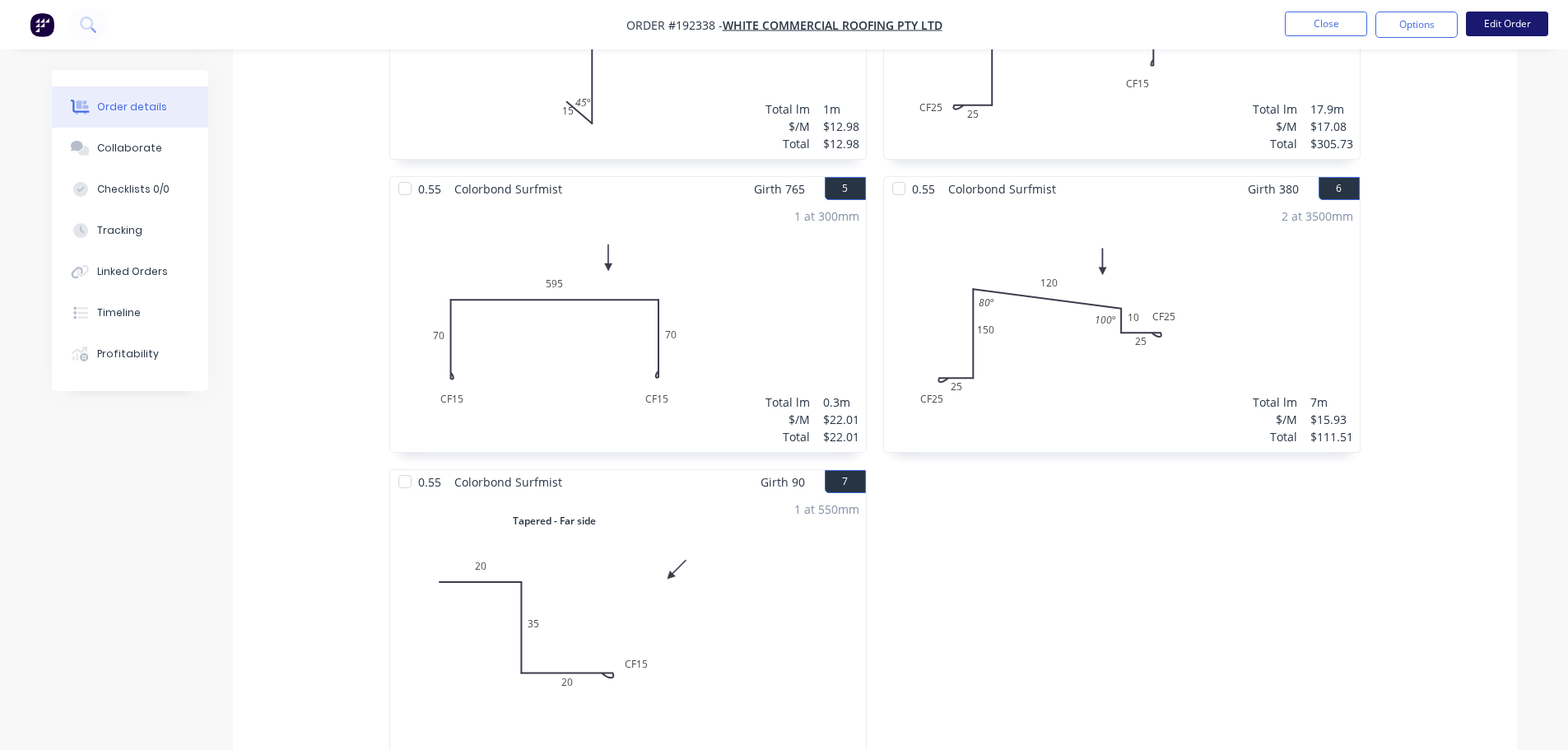
click at [1514, 23] on button "Edit Order" at bounding box center [1507, 24] width 82 height 25
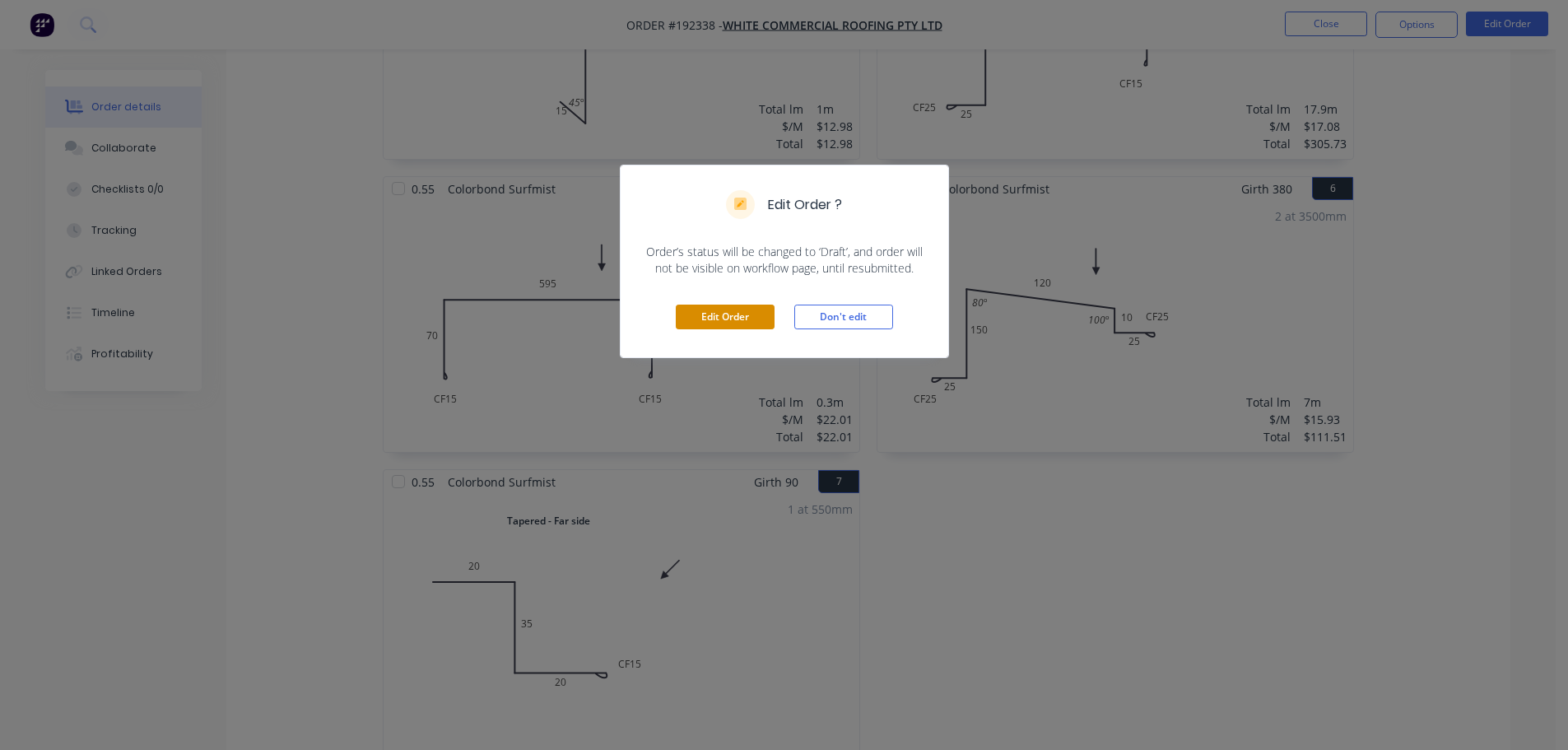
click at [706, 315] on button "Edit Order" at bounding box center [725, 317] width 99 height 25
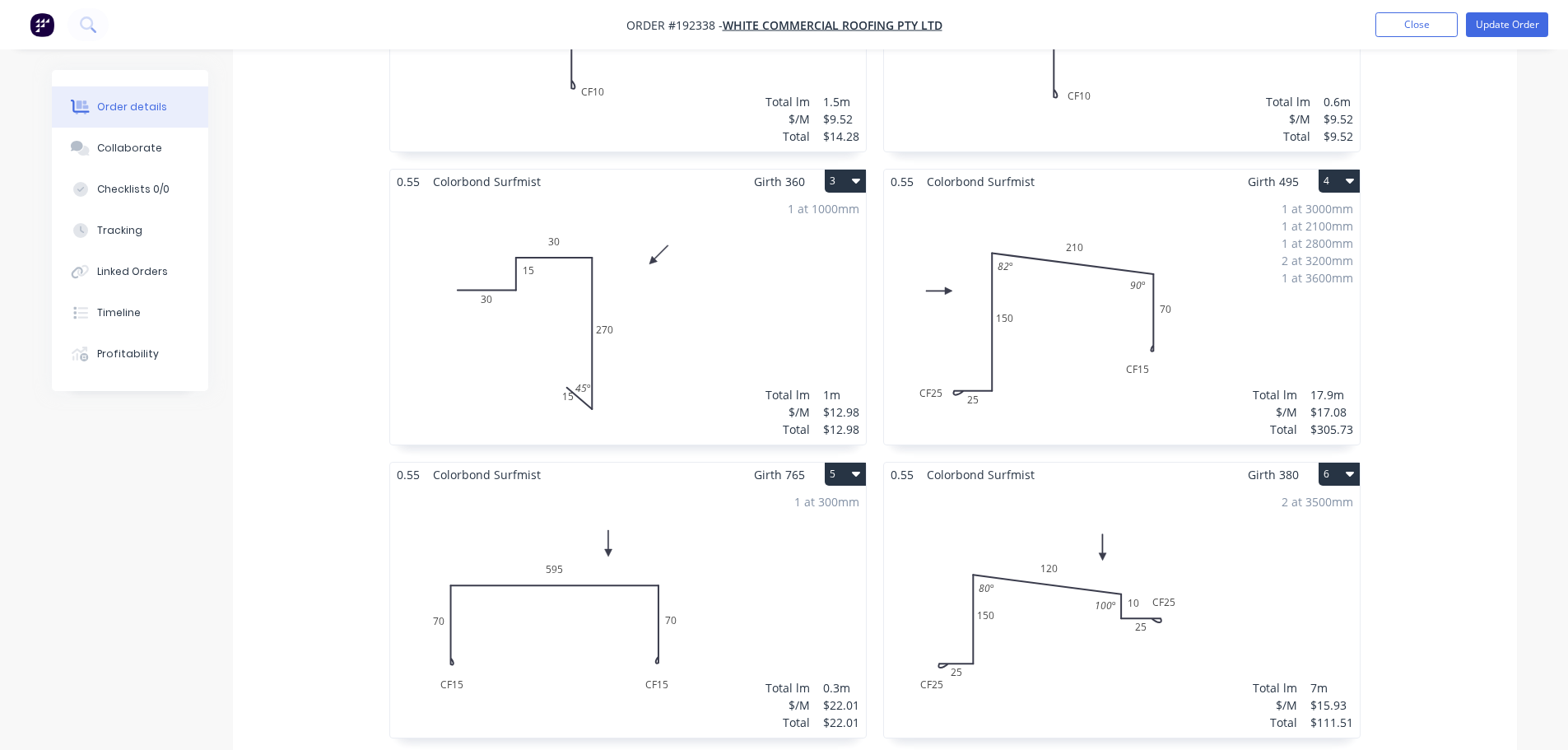
scroll to position [1071, 0]
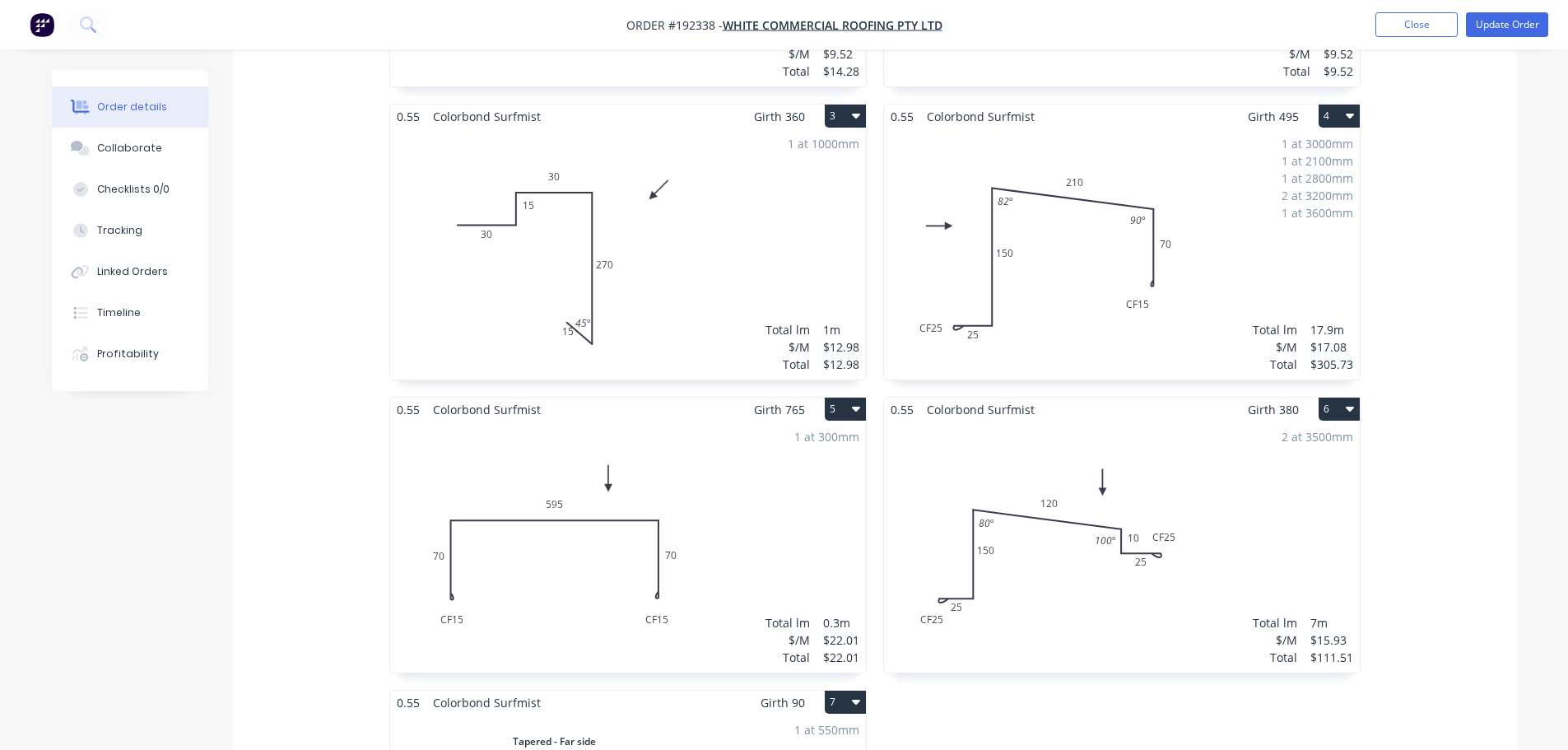
click at [1088, 515] on div "2 at 3500mm Total lm $/M Total 7m $15.93 $111.51" at bounding box center [1121, 546] width 475 height 251
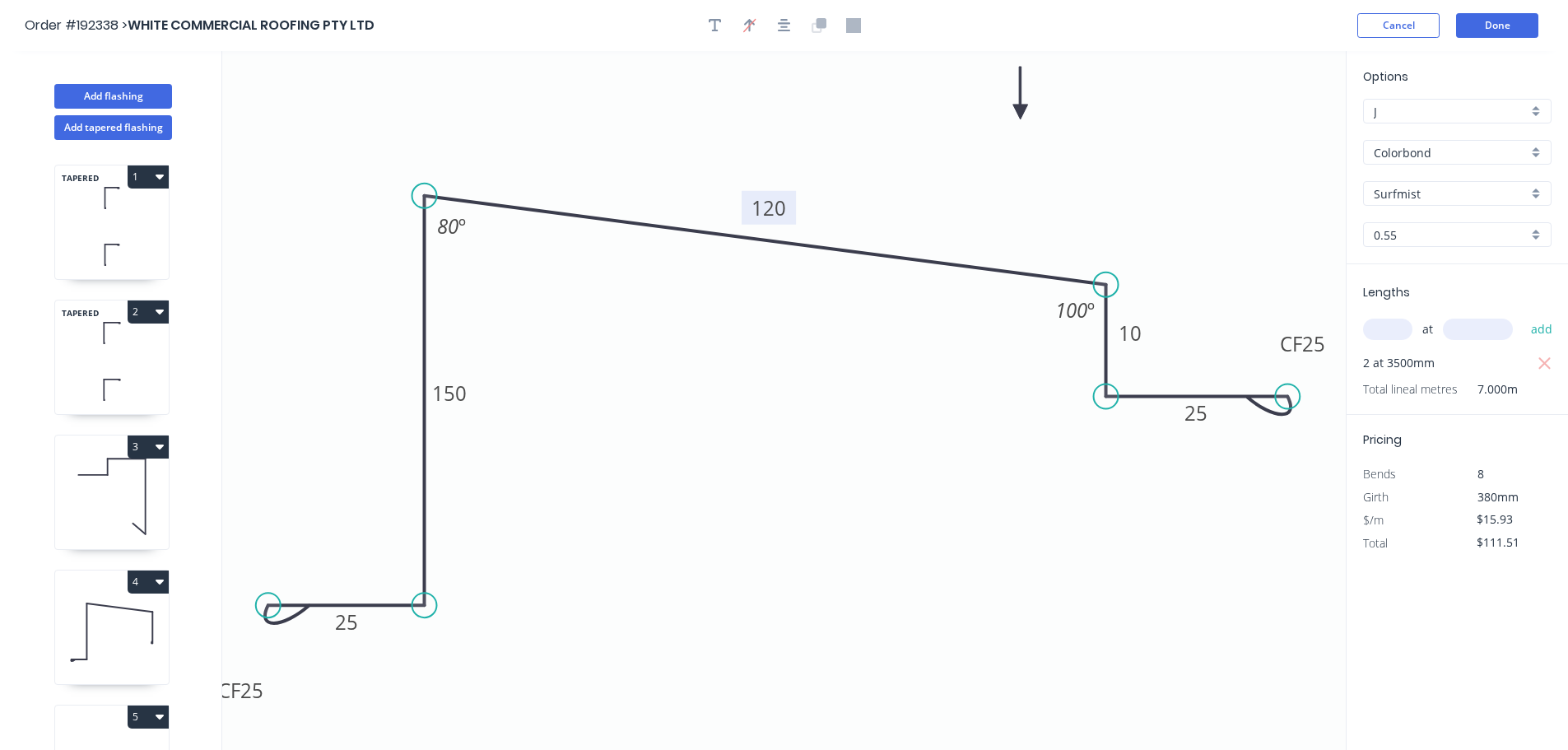
click at [788, 203] on rect at bounding box center [769, 208] width 54 height 34
click at [774, 206] on tspan "120" at bounding box center [768, 208] width 35 height 27
click at [1488, 24] on button "Done" at bounding box center [1497, 26] width 82 height 25
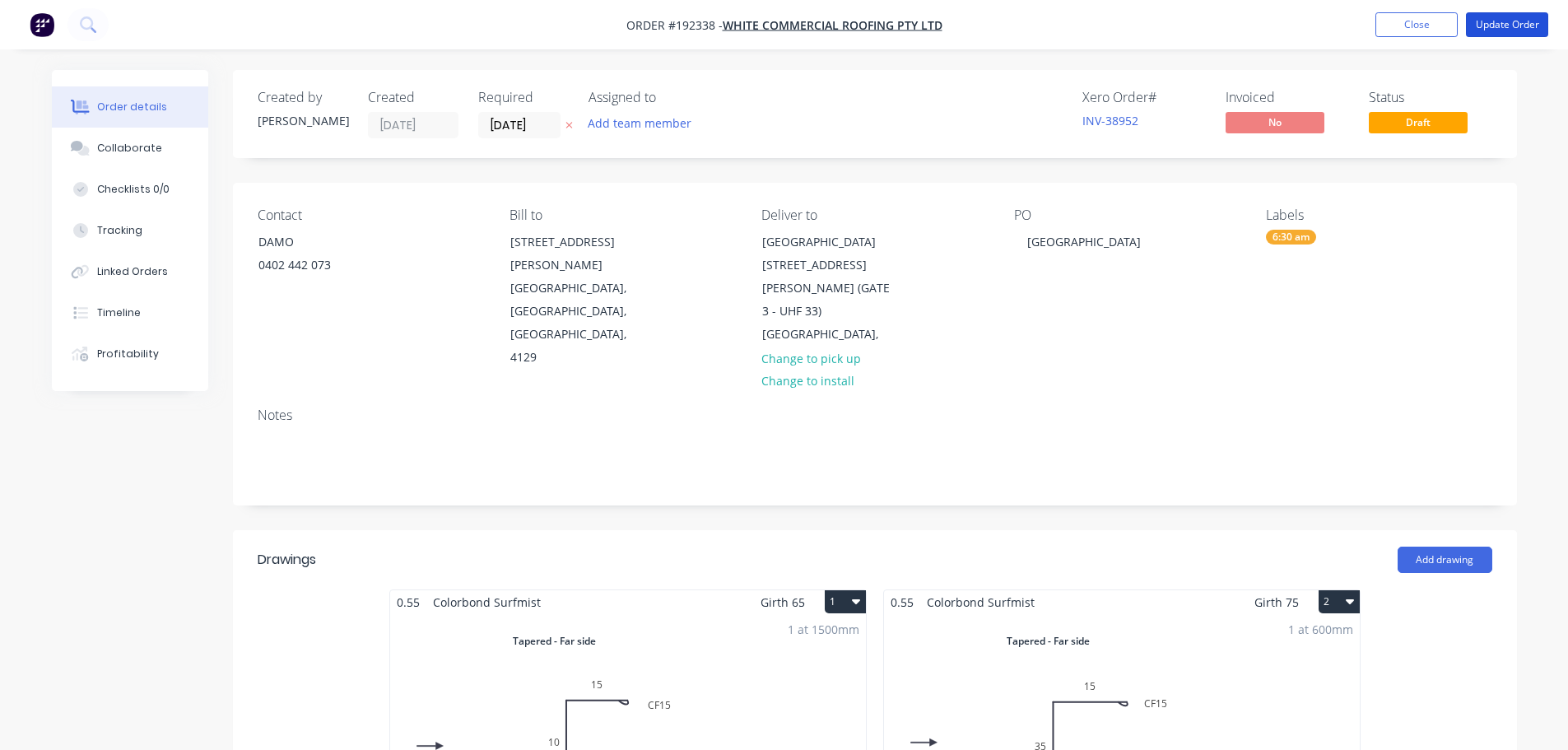
click at [1488, 24] on button "Update Order" at bounding box center [1507, 25] width 82 height 25
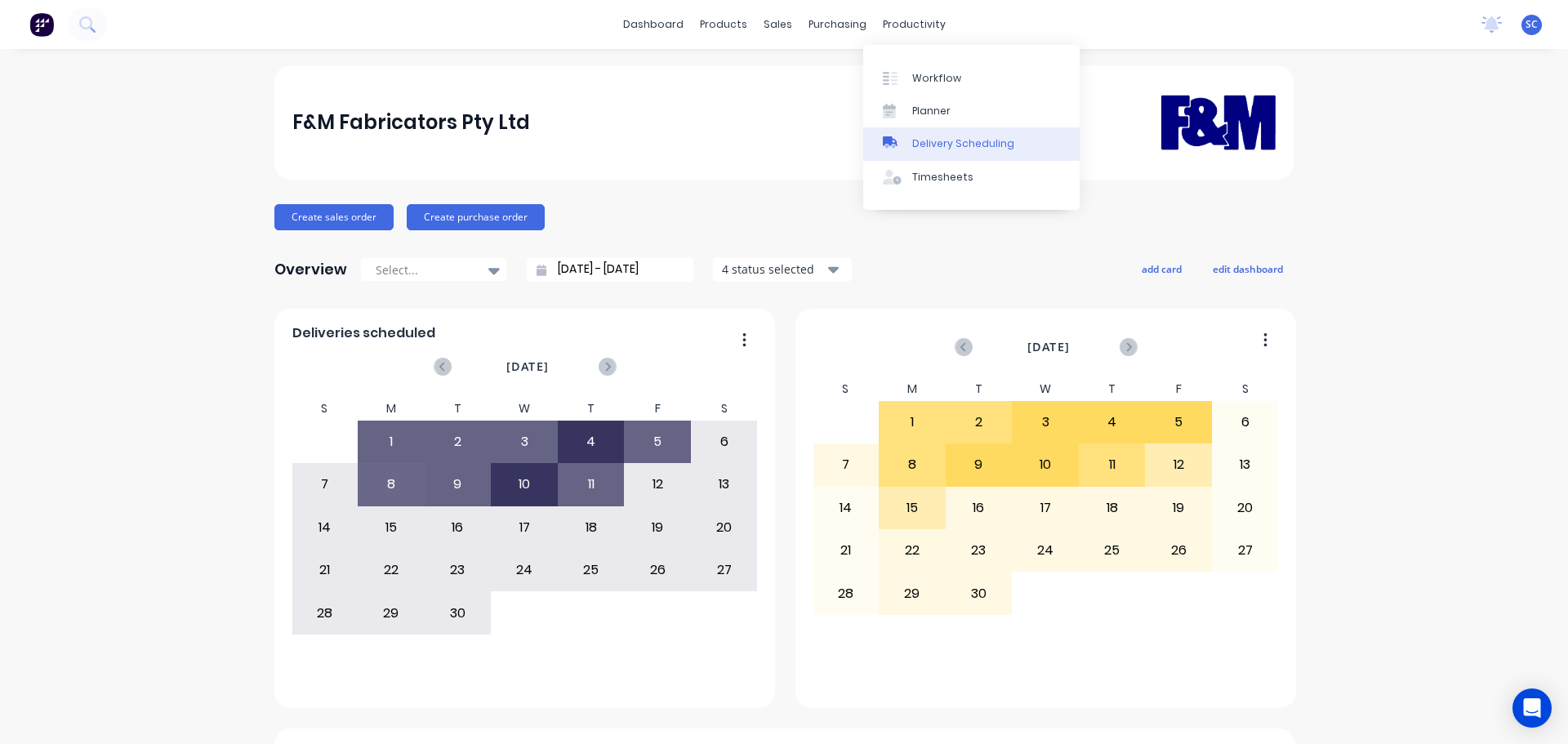
click at [982, 135] on link "Delivery Scheduling" at bounding box center [971, 144] width 217 height 33
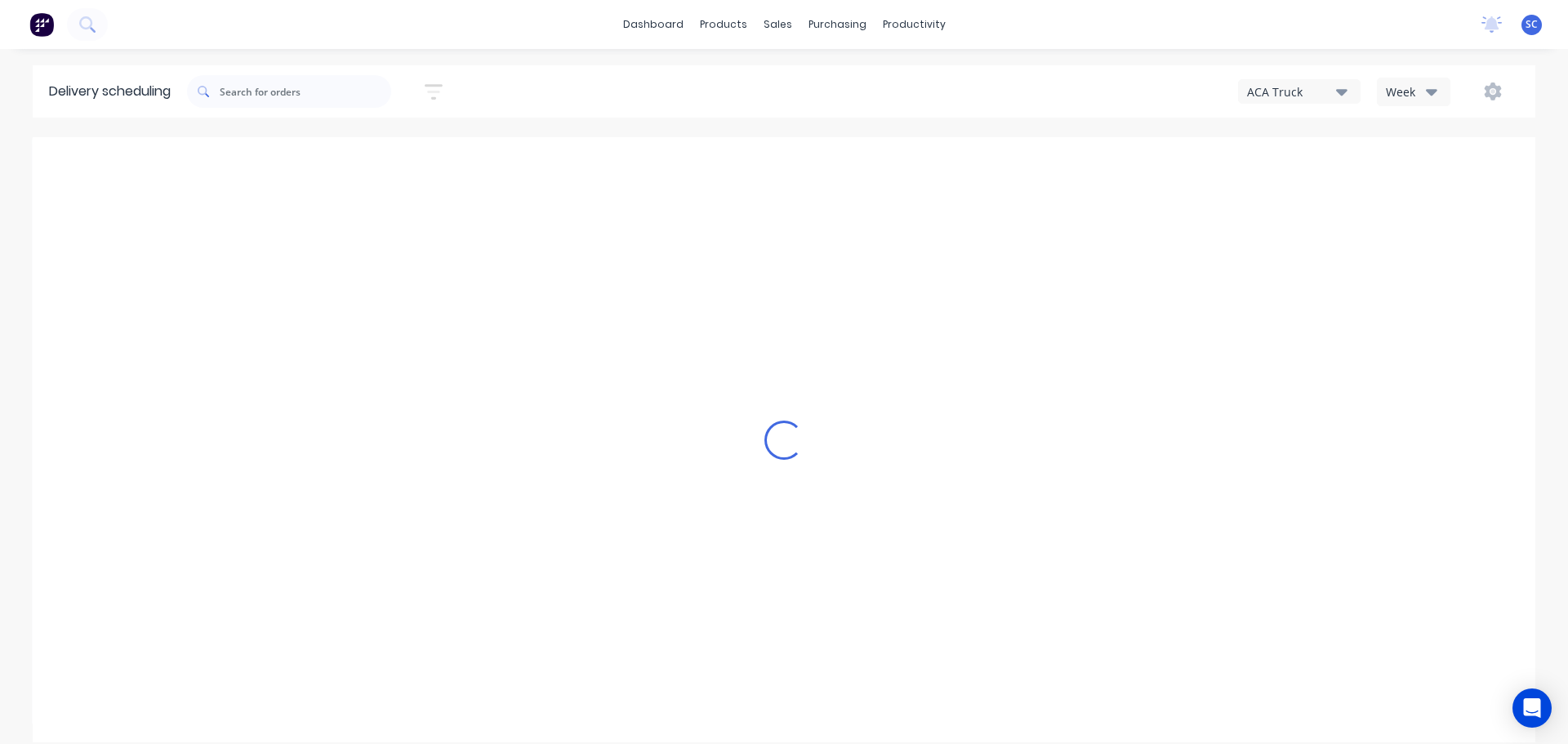
type input "[DATE] - [DATE]"
click at [1331, 91] on div "ACA Truck" at bounding box center [1291, 92] width 89 height 17
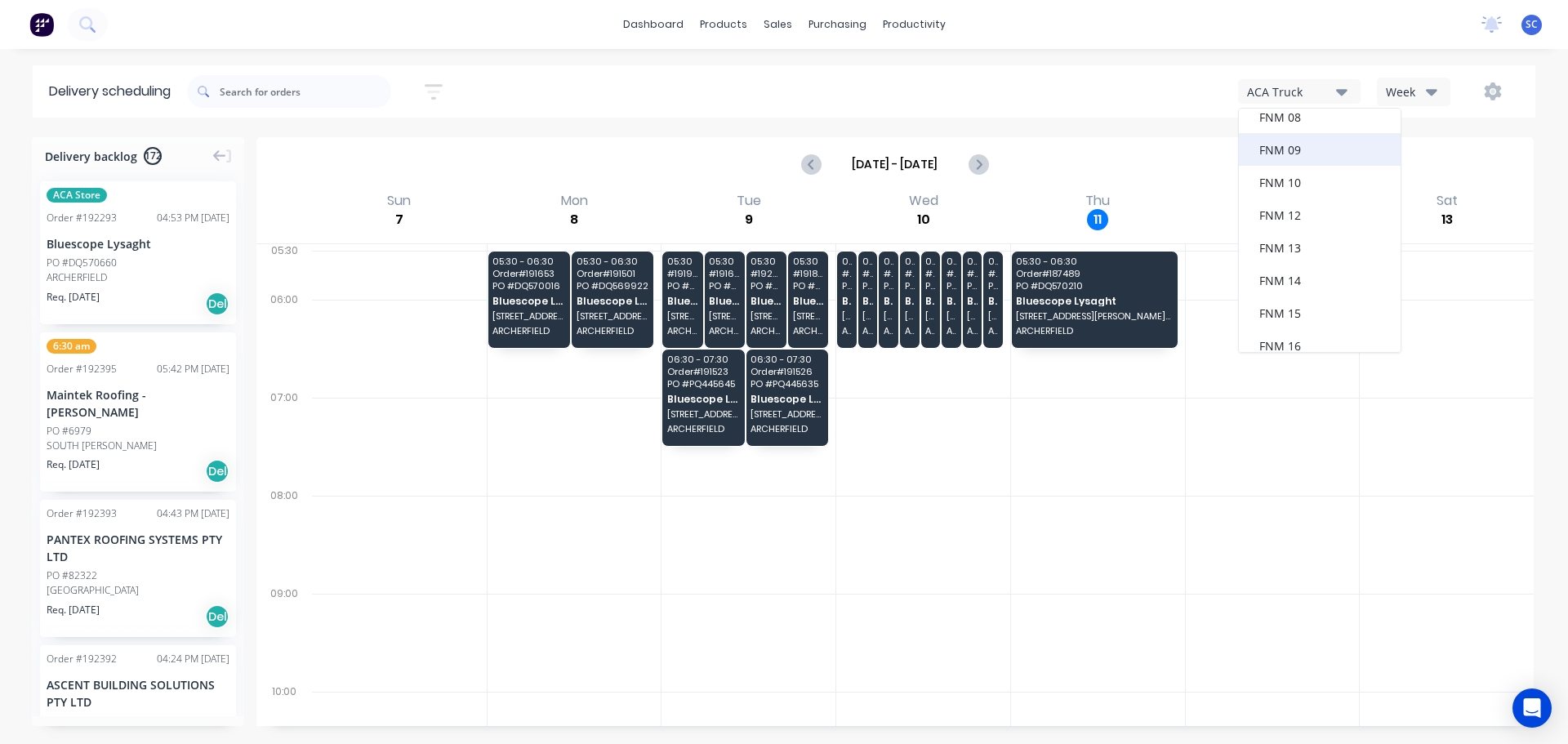
click at [1292, 151] on div "FNM 09" at bounding box center [1319, 150] width 162 height 33
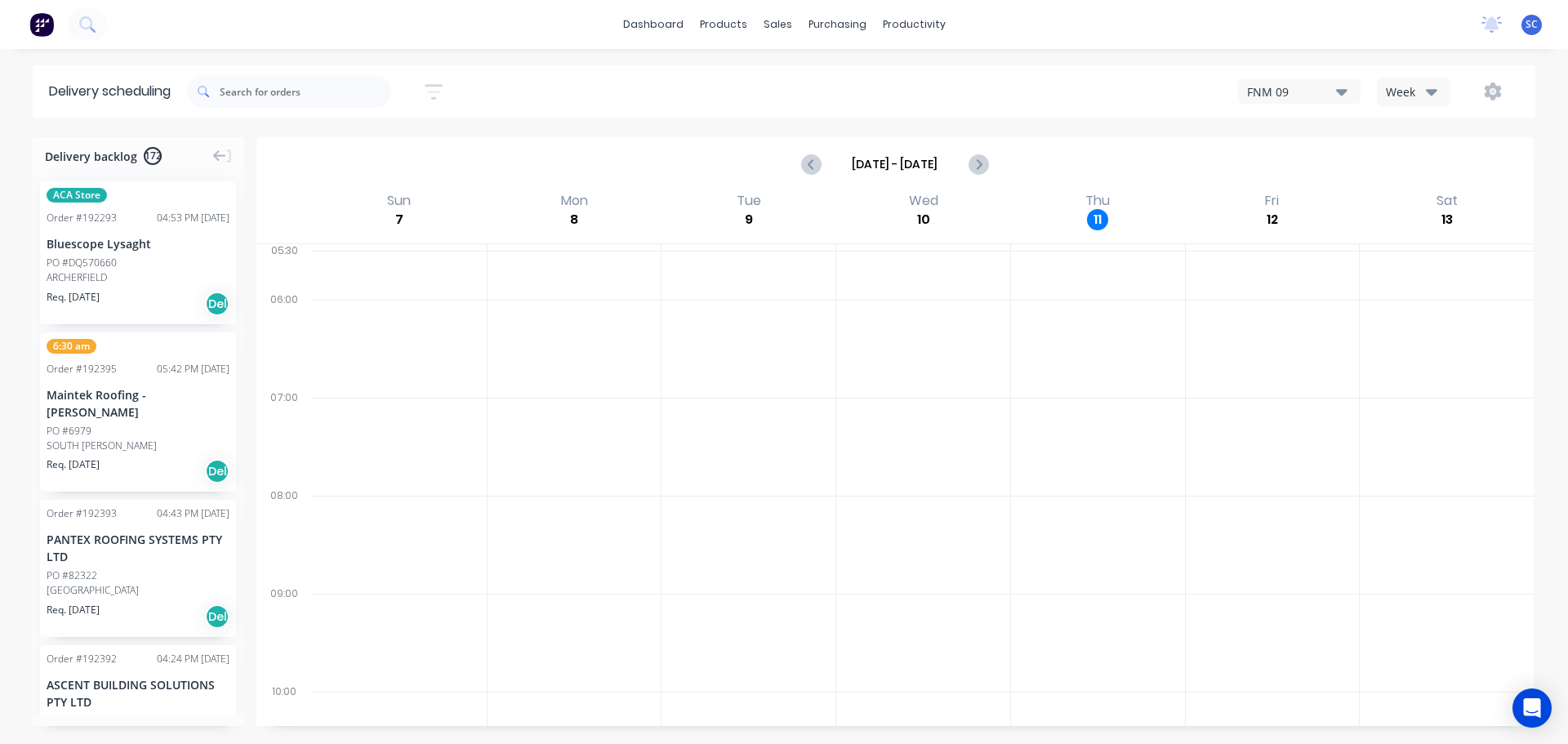
click at [429, 74] on div "Sort by Most recent Created date Required date Order number Customer name Most …" at bounding box center [324, 92] width 273 height 46
click at [433, 80] on button "button" at bounding box center [433, 92] width 52 height 32
click at [338, 153] on input at bounding box center [359, 154] width 152 height 25
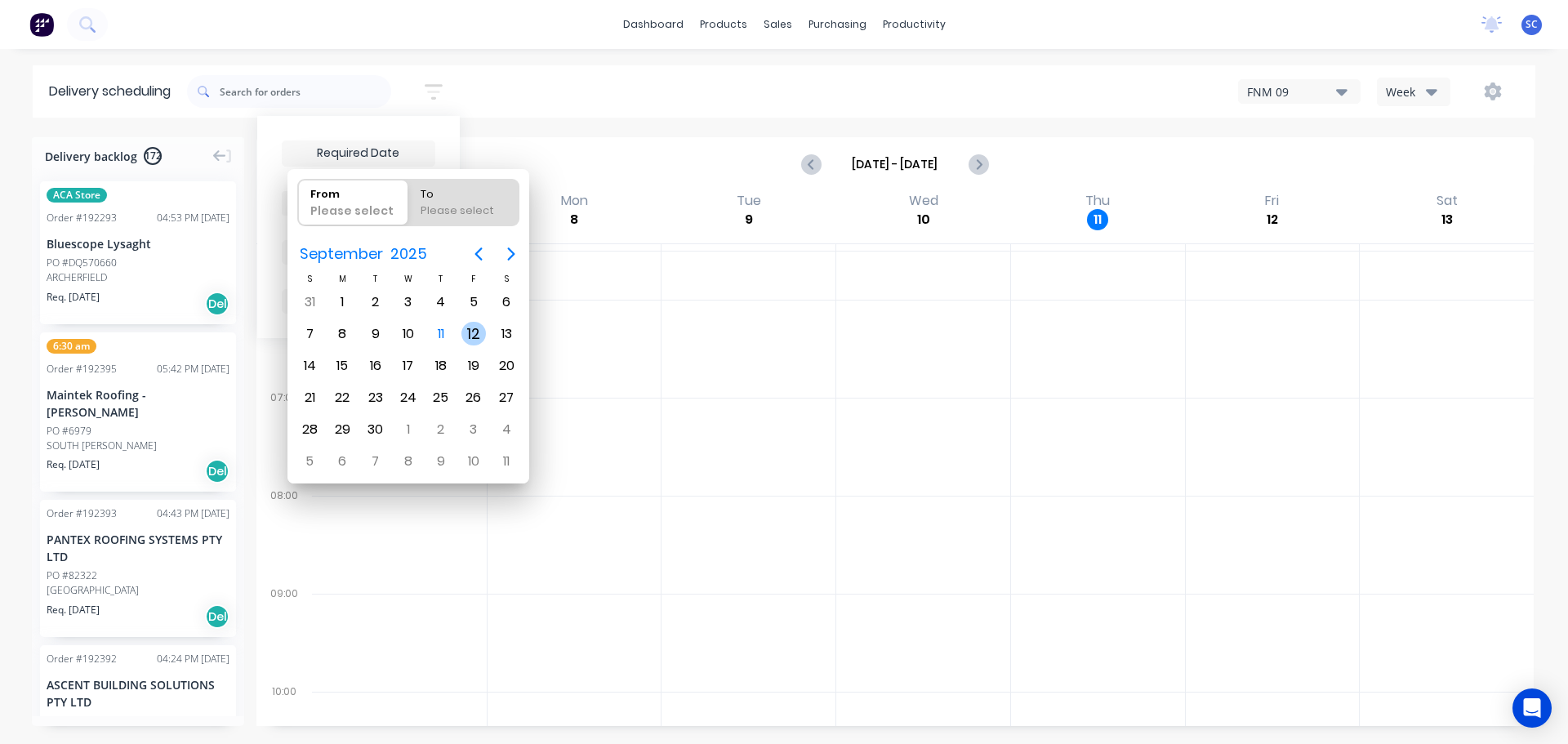
click at [464, 334] on div "12" at bounding box center [473, 334] width 25 height 25
type input "[DATE]"
radio input "false"
radio input "true"
click at [464, 334] on div "12" at bounding box center [473, 334] width 25 height 25
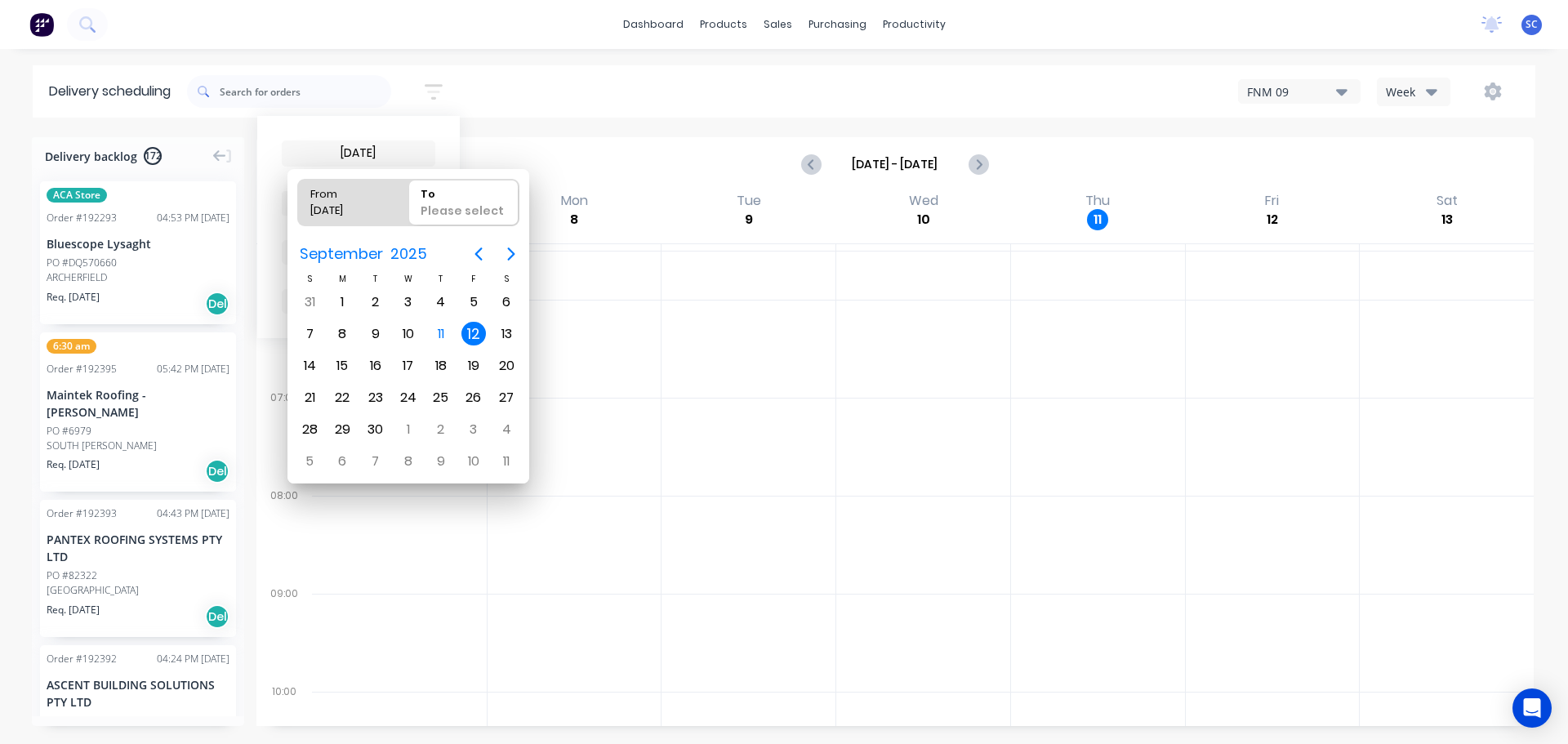
type input "12/09/25 - 12/09/25"
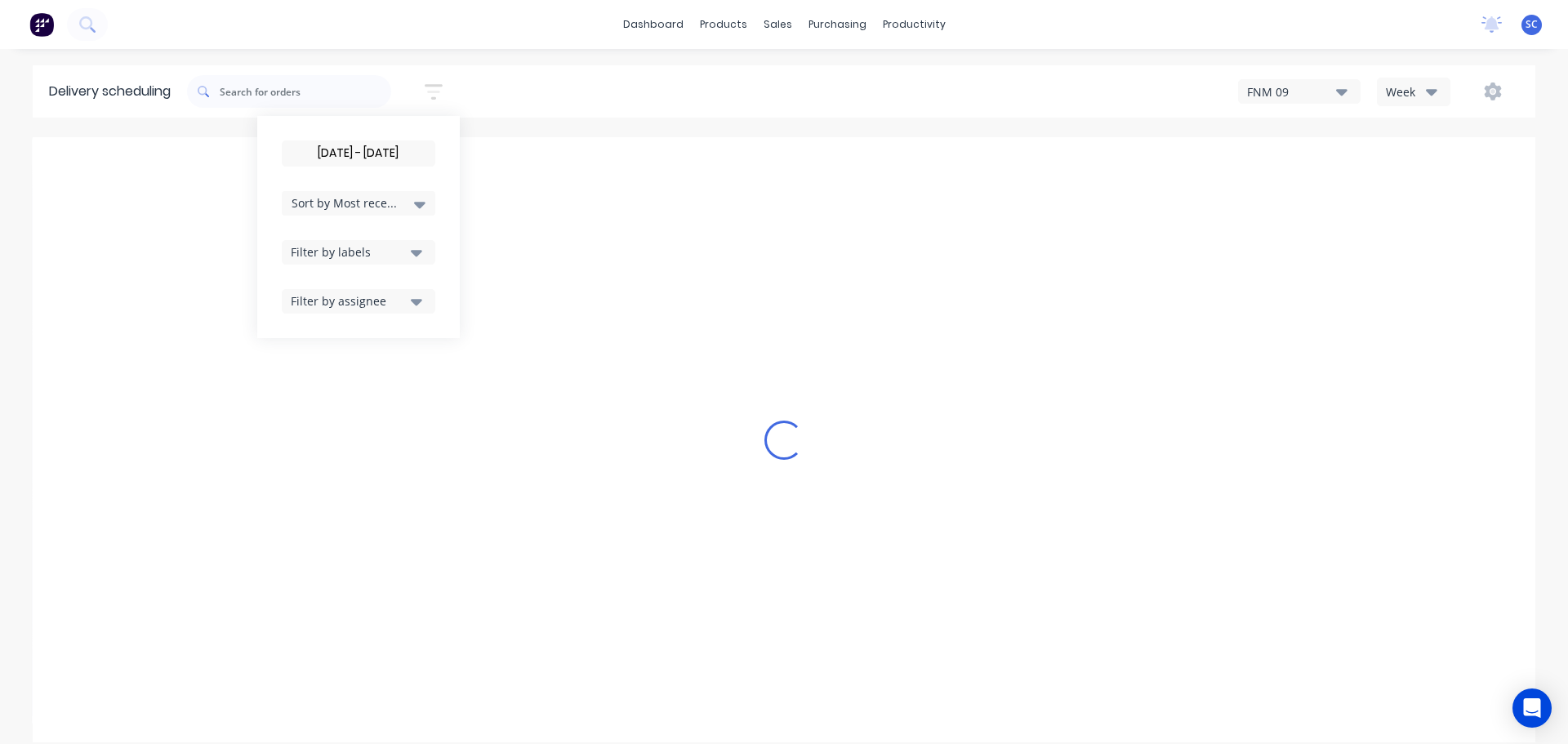
click at [347, 208] on span "Sort by Most recent" at bounding box center [345, 203] width 106 height 17
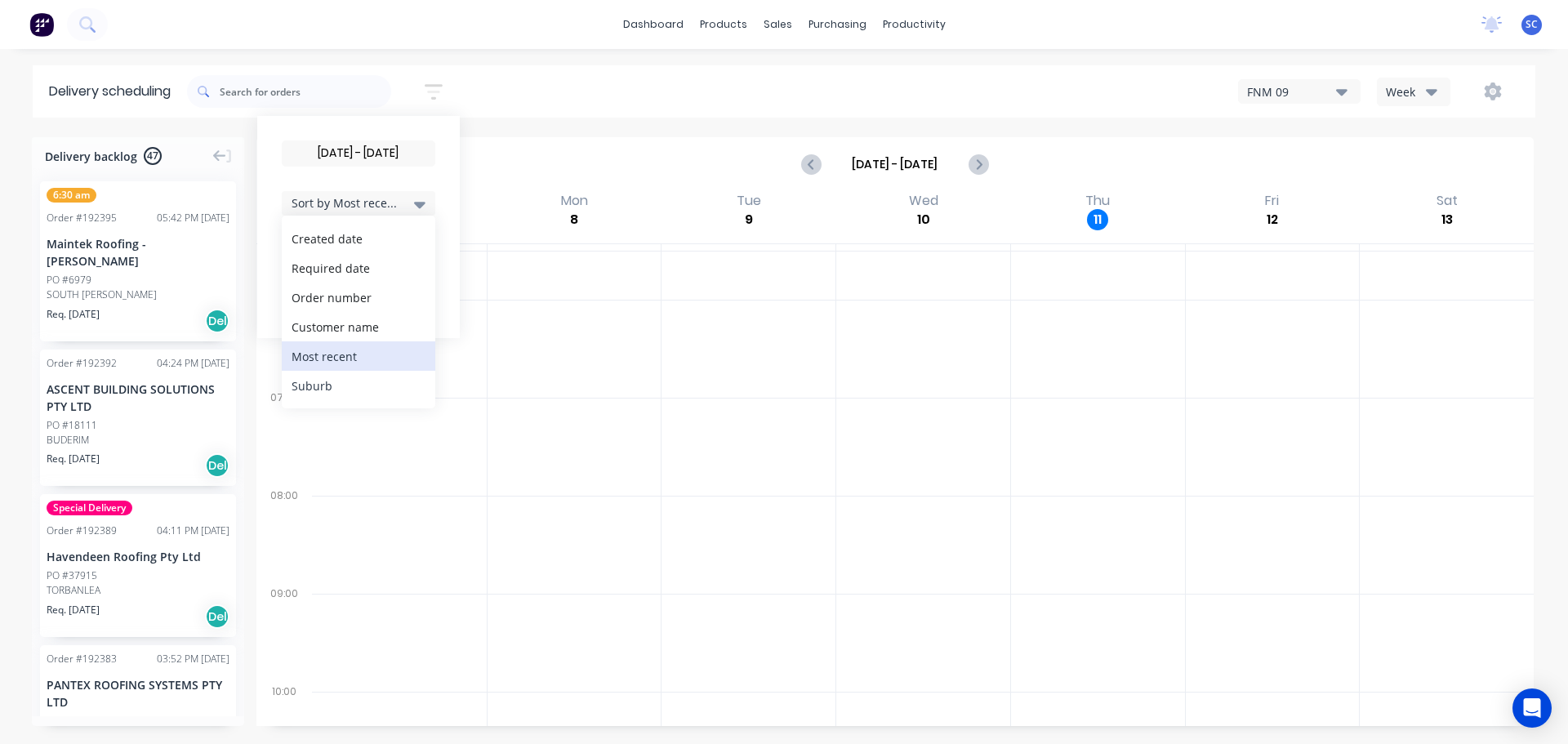
click at [329, 387] on div "Suburb" at bounding box center [359, 385] width 154 height 29
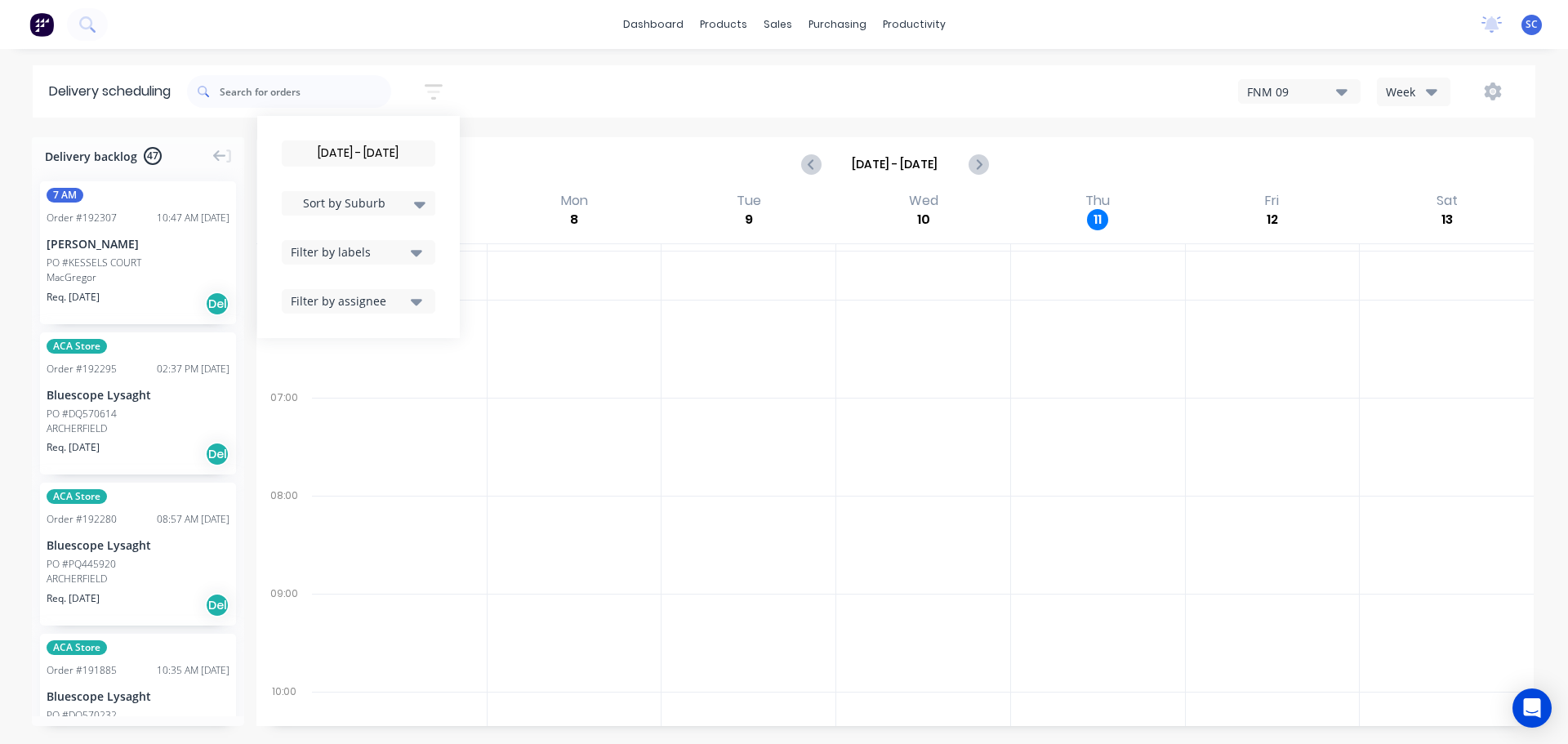
drag, startPoint x: 532, startPoint y: 95, endPoint x: 598, endPoint y: 83, distance: 67.1
click at [535, 94] on div "12/09/25 - 12/09/25 Sort by Suburb Created date Required date Order number Cust…" at bounding box center [861, 92] width 1348 height 46
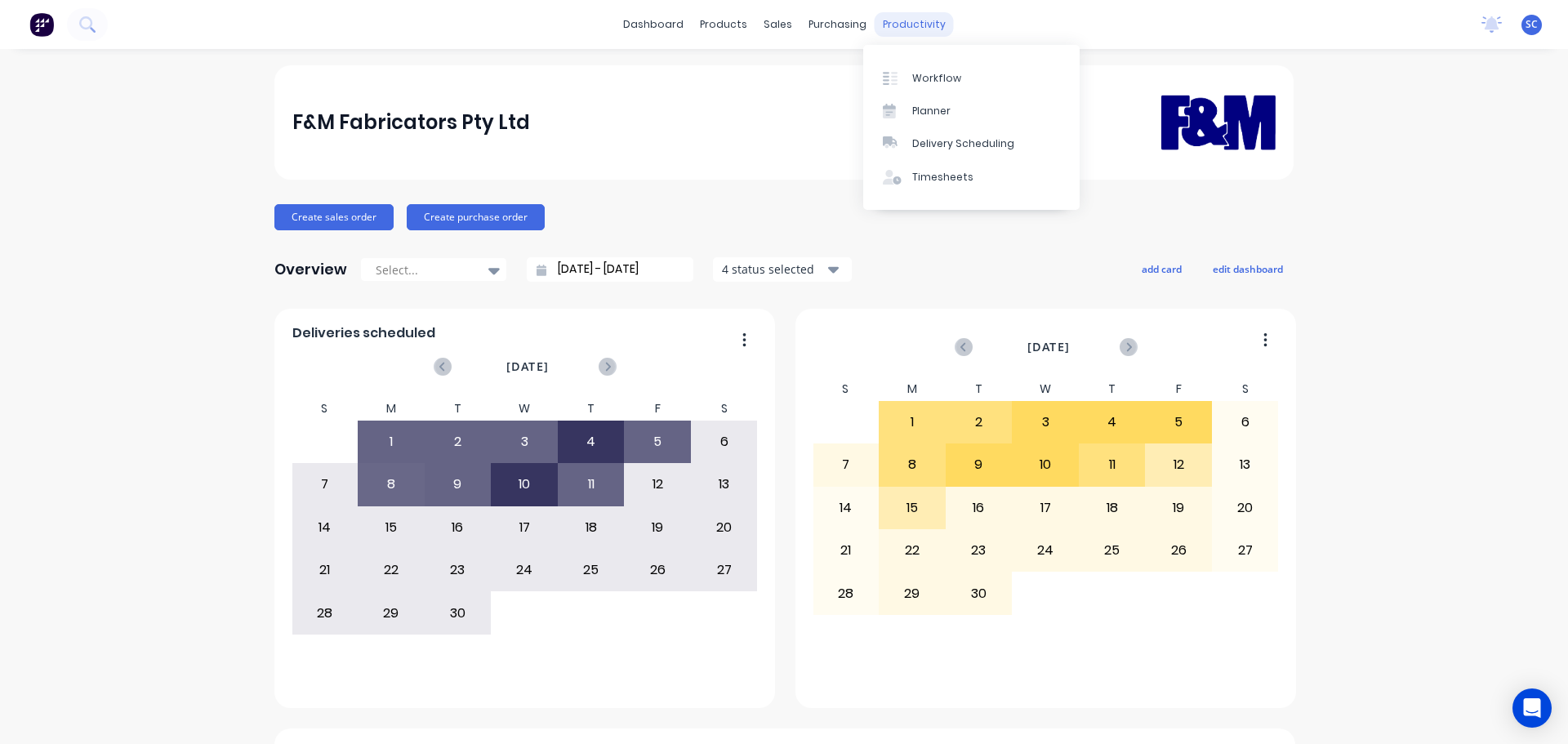
click at [885, 29] on div "productivity" at bounding box center [914, 25] width 79 height 25
click at [938, 144] on div "Delivery Scheduling" at bounding box center [963, 144] width 102 height 15
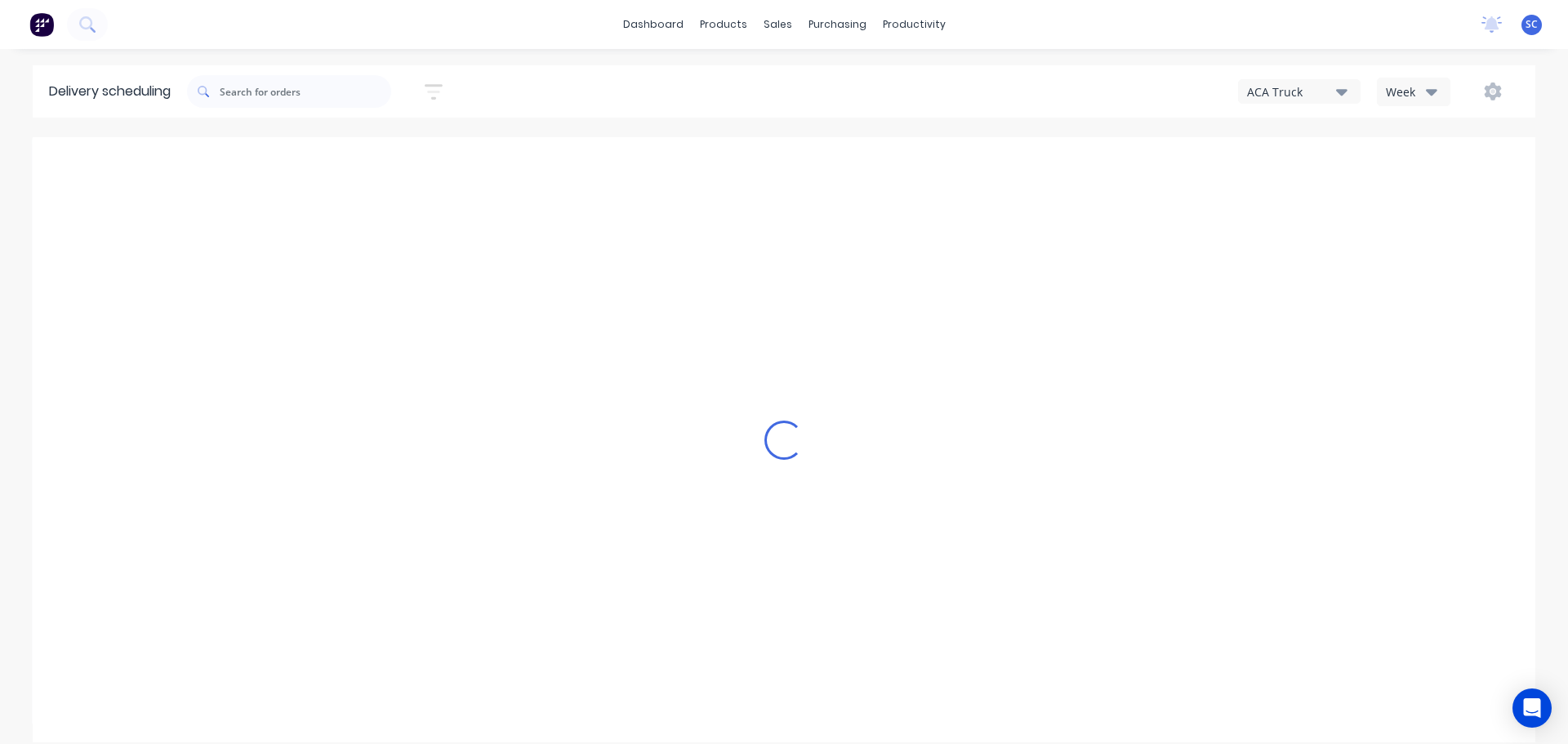
drag, startPoint x: 1354, startPoint y: 95, endPoint x: 1355, endPoint y: 104, distance: 9.1
click at [1354, 100] on button "ACA Truck" at bounding box center [1299, 92] width 123 height 25
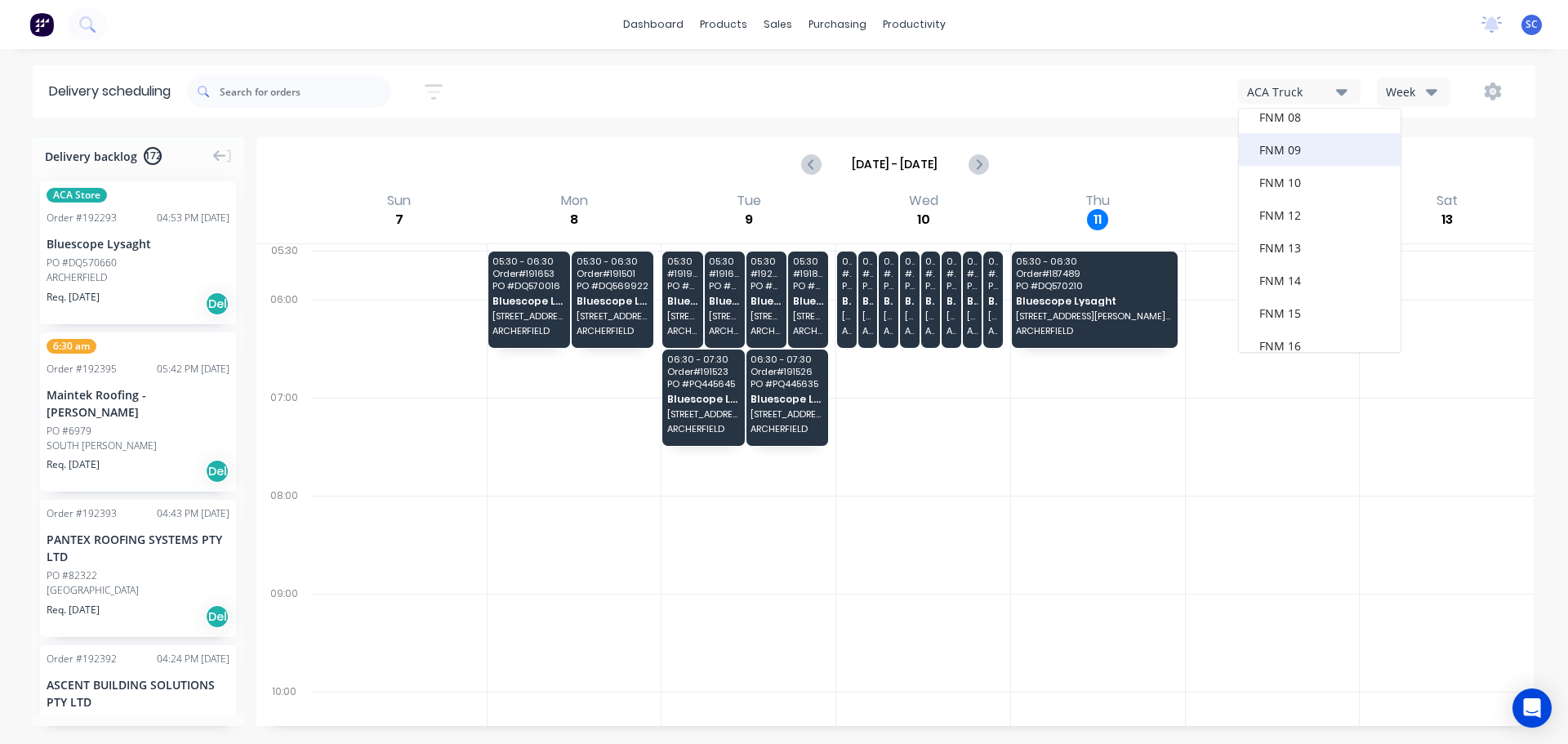
click at [1303, 146] on div "FNM 09" at bounding box center [1319, 150] width 162 height 33
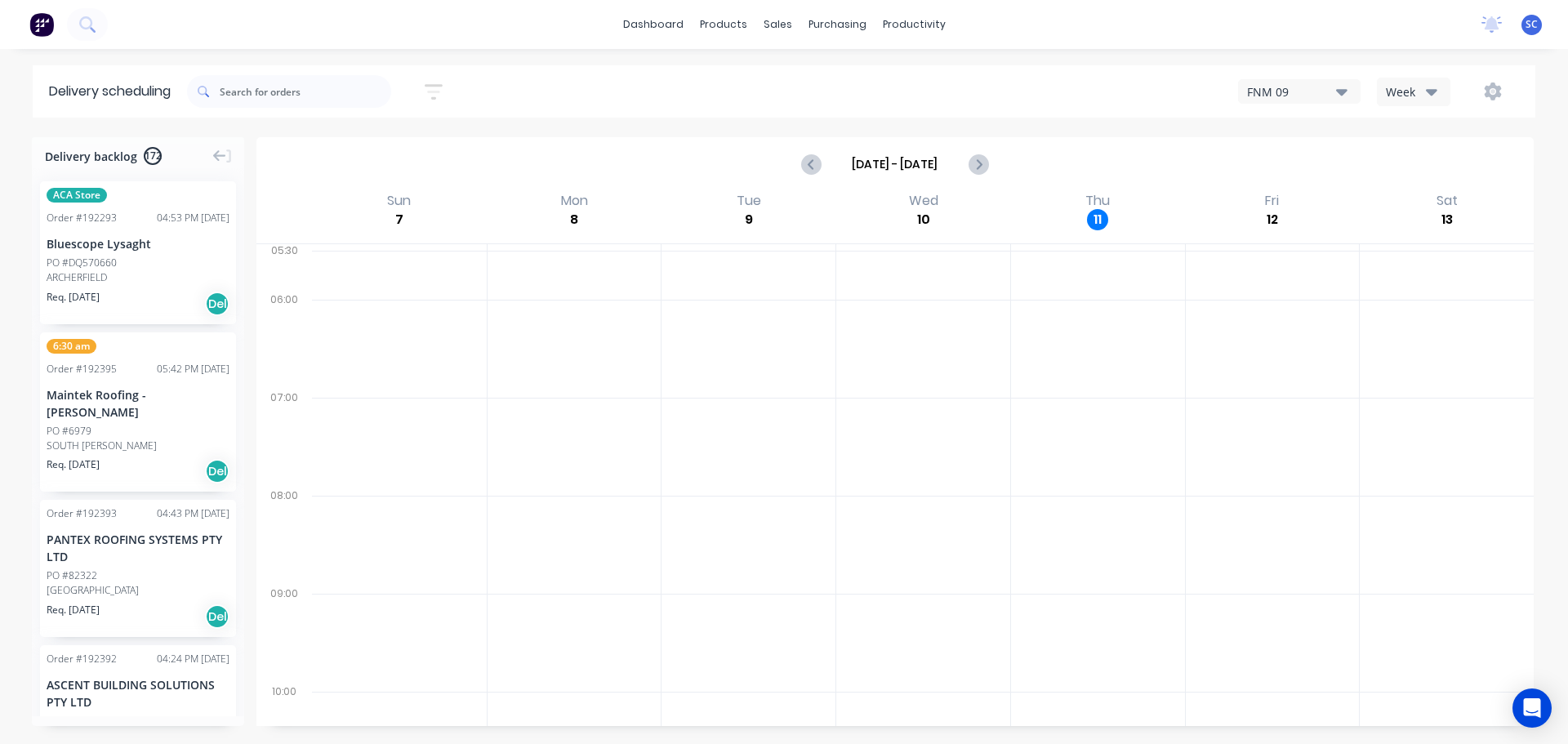
click at [656, 87] on div "Sort by Most recent Created date Required date Order number Customer name Most …" at bounding box center [861, 92] width 1348 height 46
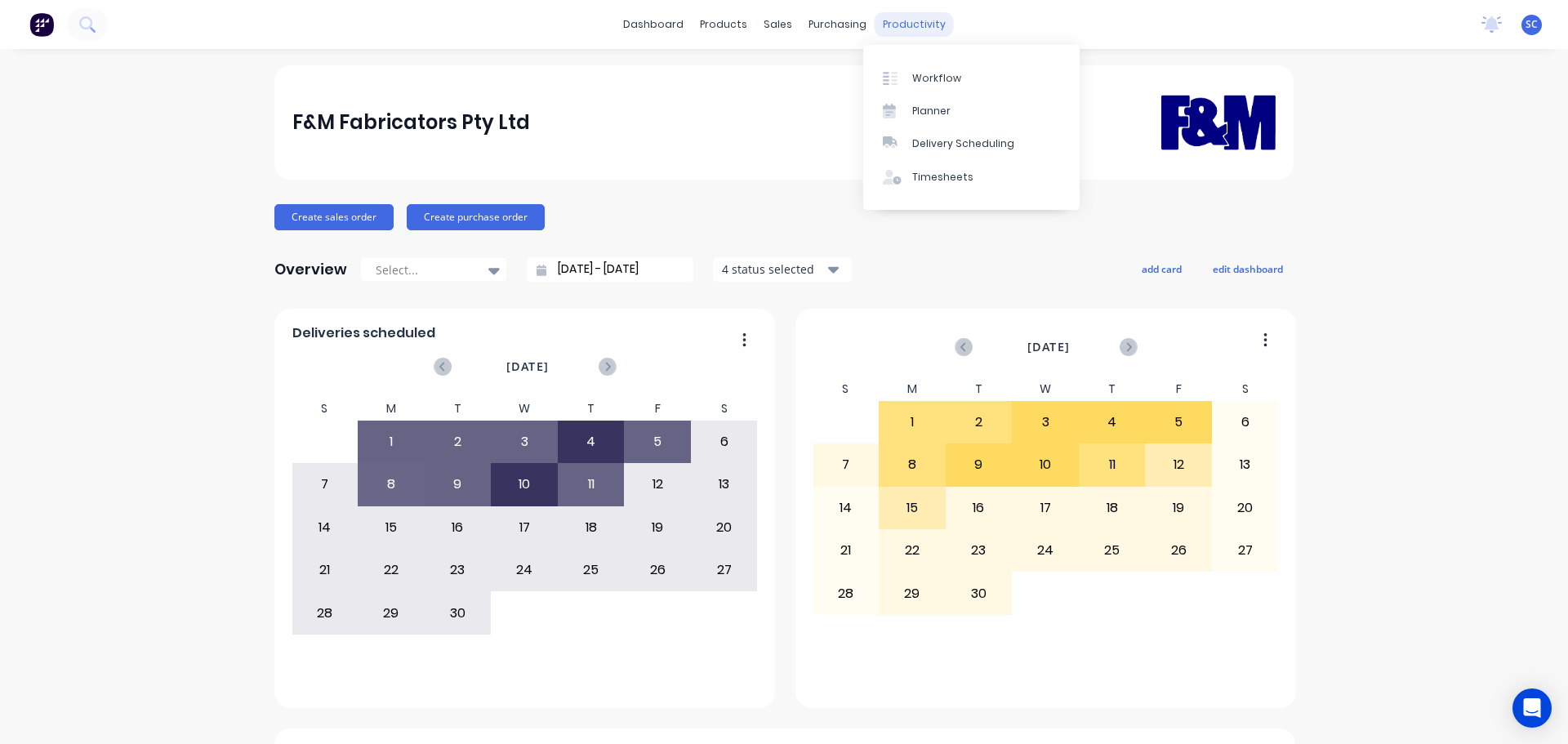
click at [919, 21] on div "productivity" at bounding box center [914, 25] width 79 height 25
click at [989, 141] on div "Delivery Scheduling" at bounding box center [963, 144] width 102 height 15
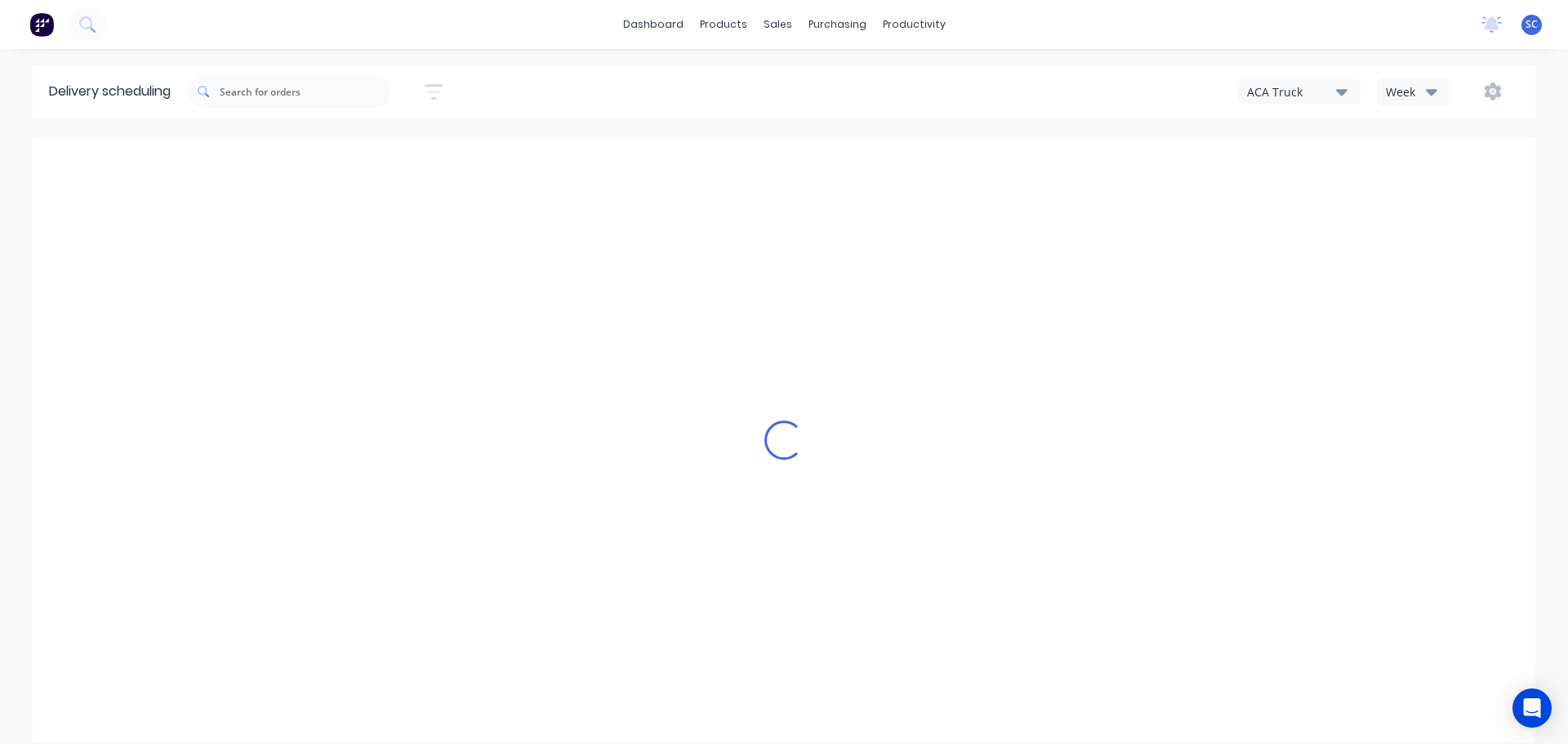
click at [1421, 87] on div "Week" at bounding box center [1409, 92] width 47 height 17
click at [1445, 166] on div "Vehicle" at bounding box center [1458, 168] width 162 height 33
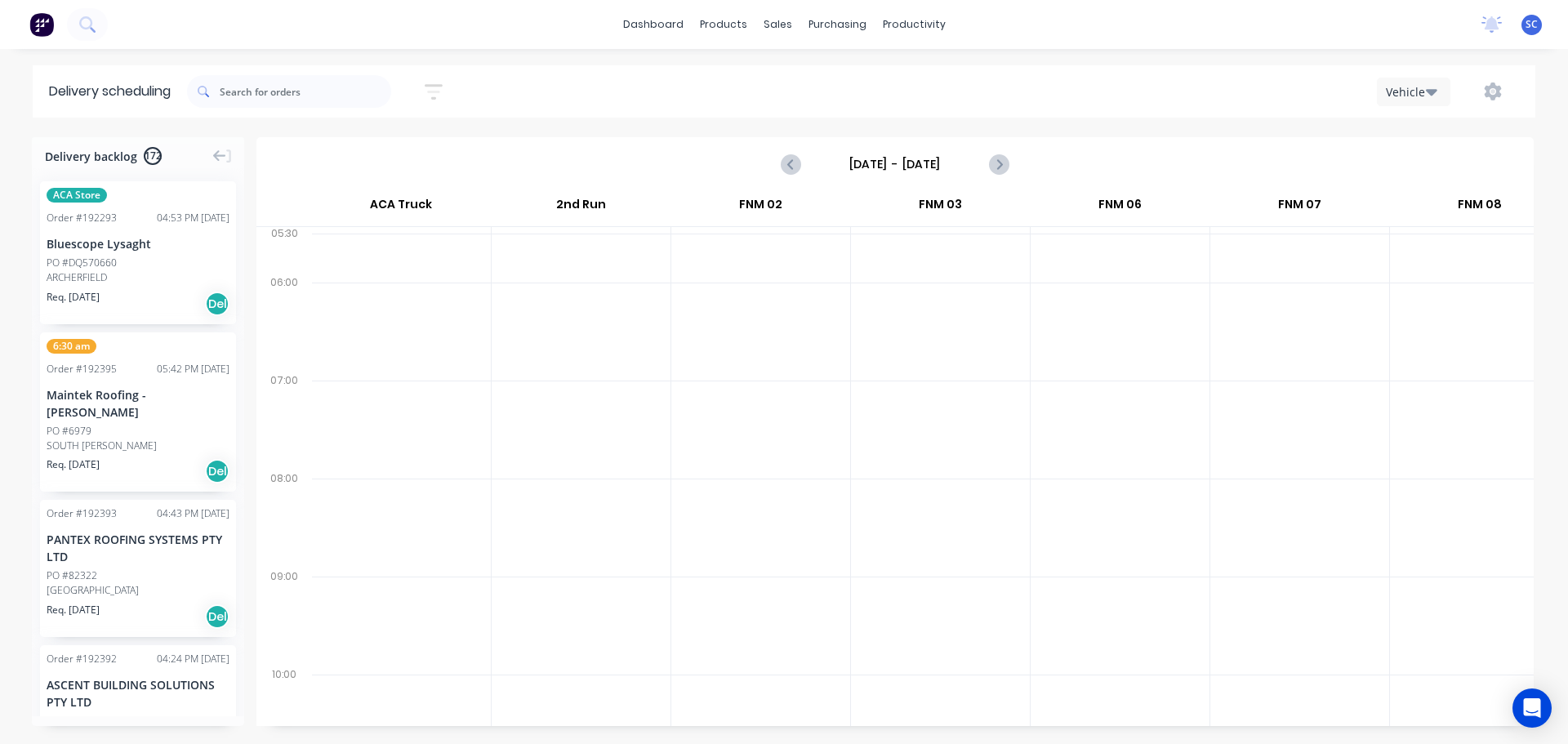
click at [442, 87] on icon "button" at bounding box center [433, 92] width 18 height 20
click at [877, 164] on input "[DATE] - [DATE]" at bounding box center [895, 164] width 162 height 25
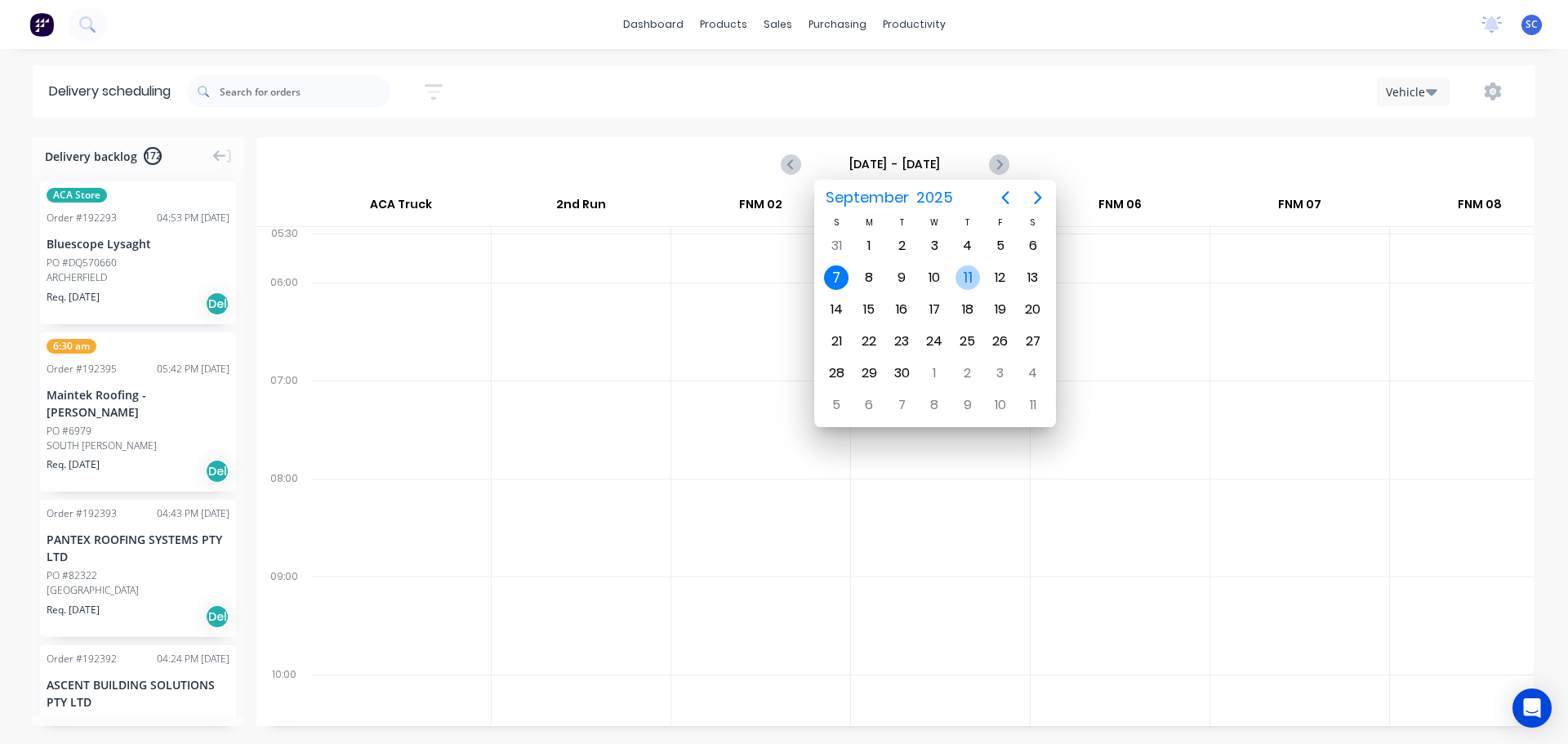
click at [970, 271] on div "11" at bounding box center [968, 278] width 25 height 25
type input "[DATE] - [DATE]"
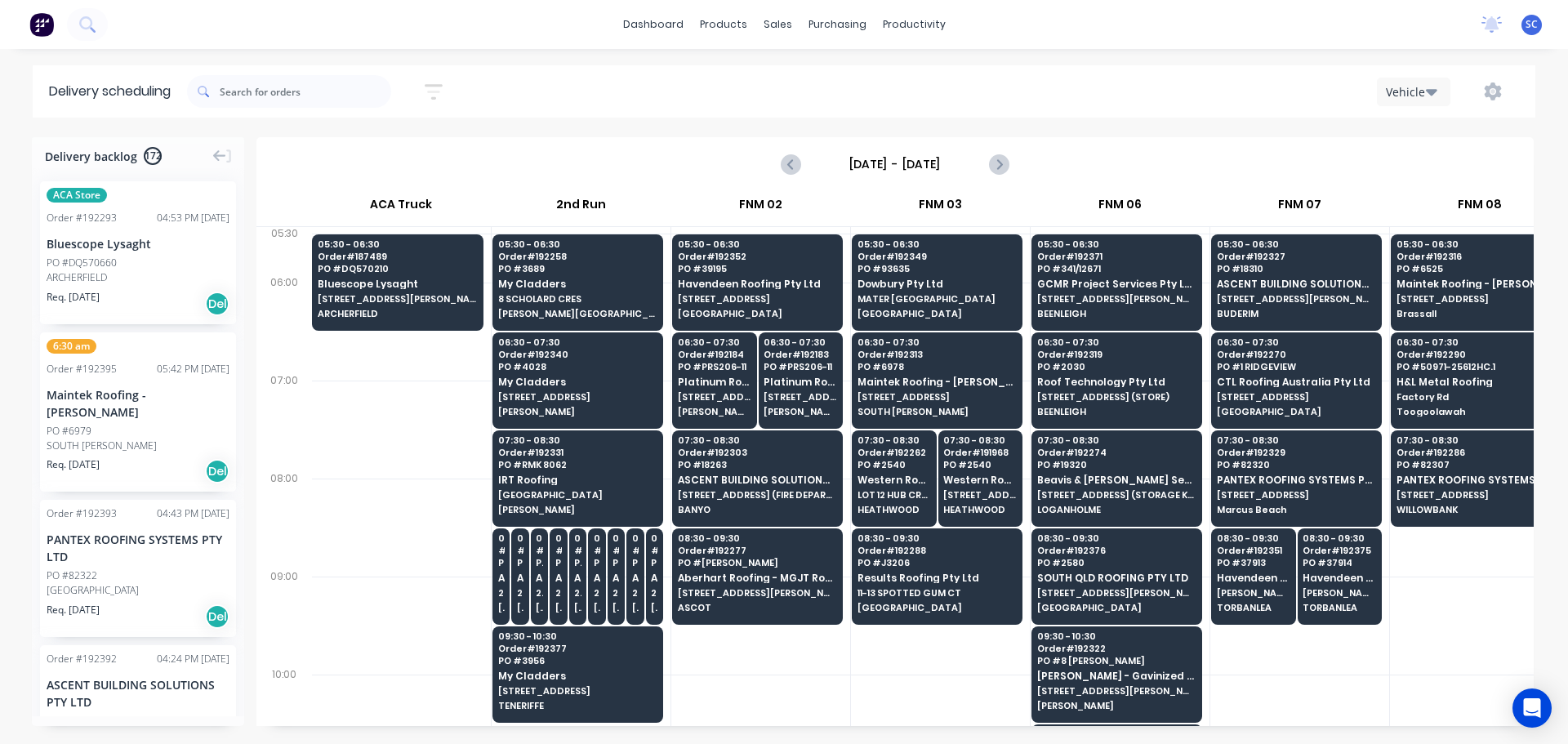
click at [604, 92] on div "Sort by Most recent Created date Required date Order number Customer name Most …" at bounding box center [861, 92] width 1348 height 46
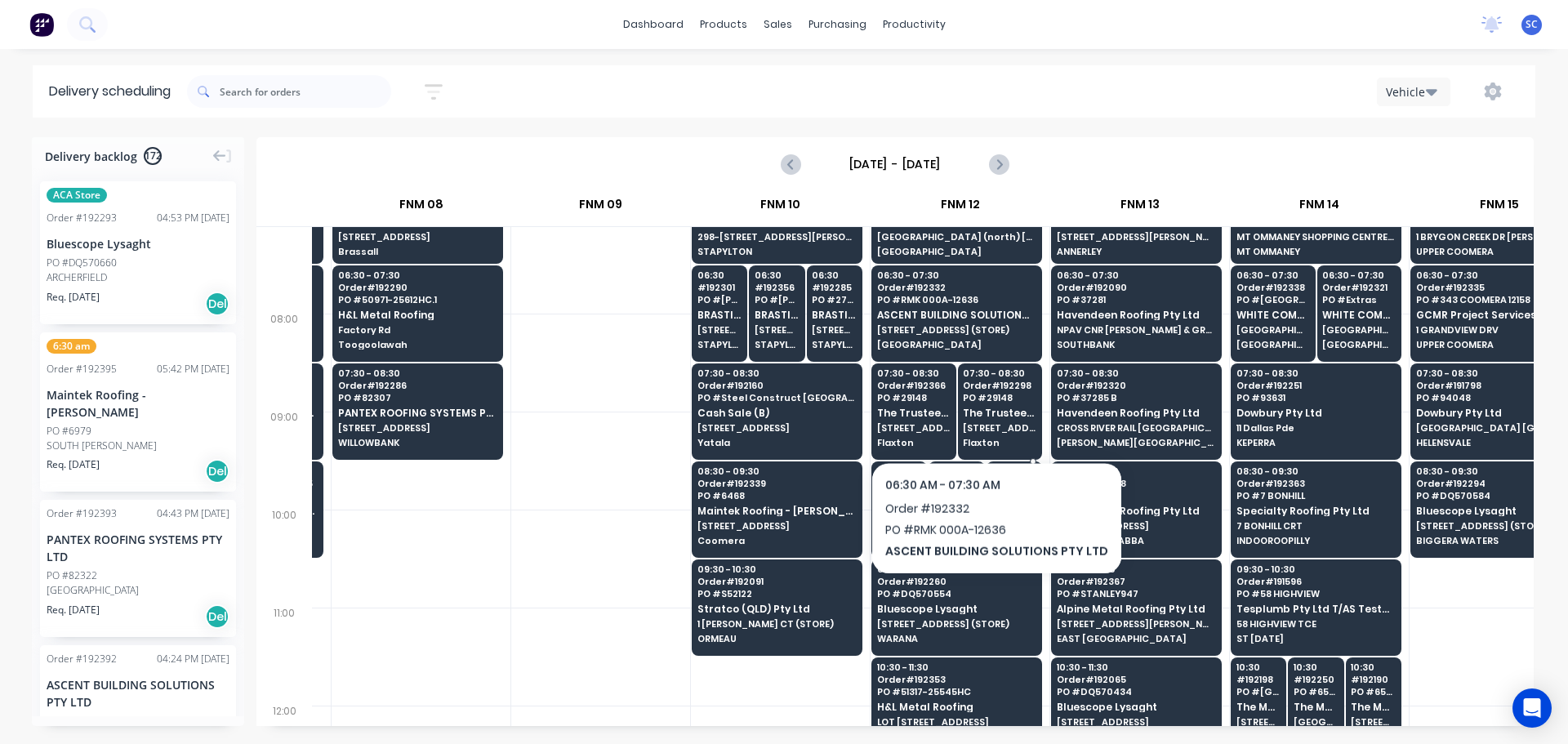
scroll to position [164, 1060]
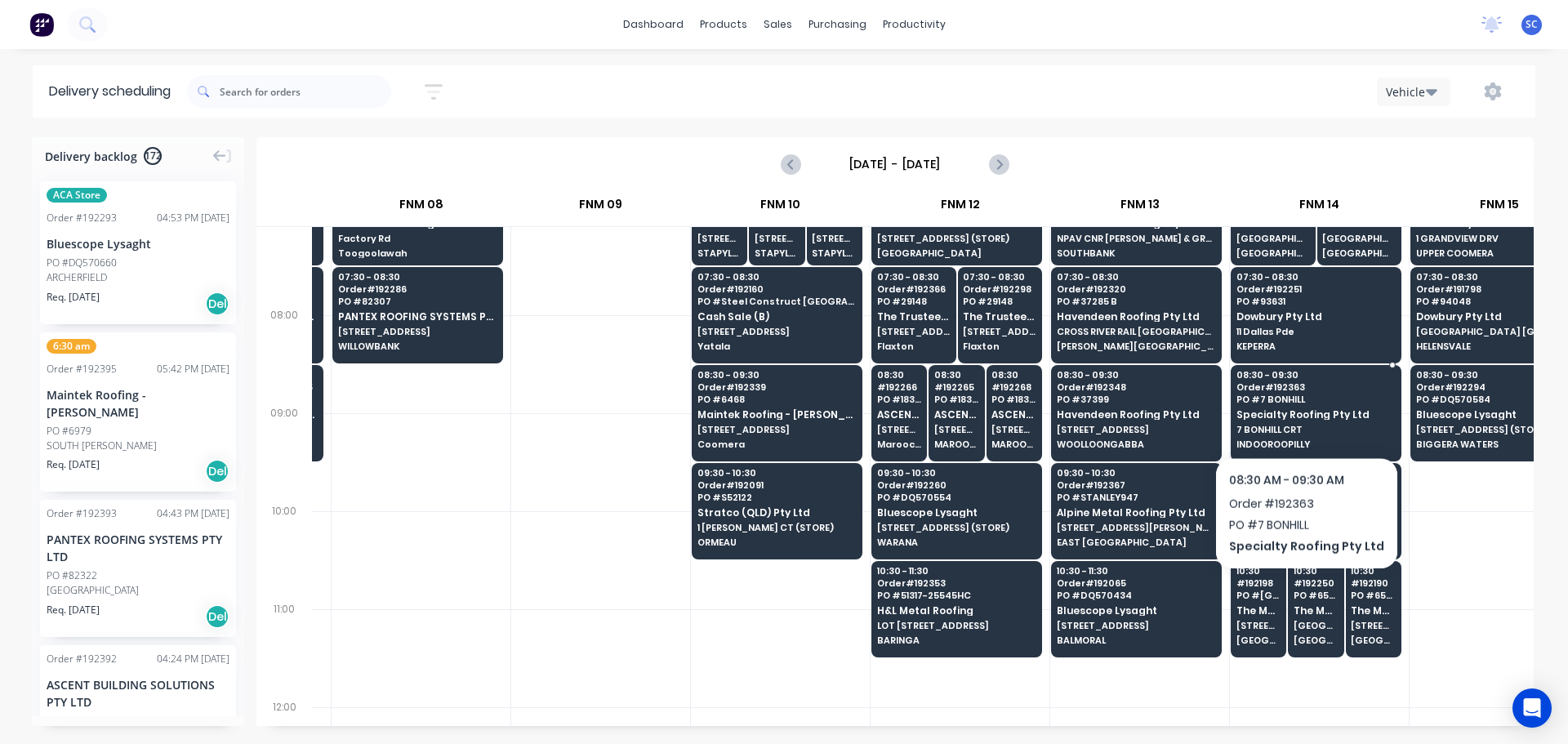
click at [1299, 414] on span "Specialty Roofing Pty Ltd" at bounding box center [1315, 414] width 159 height 11
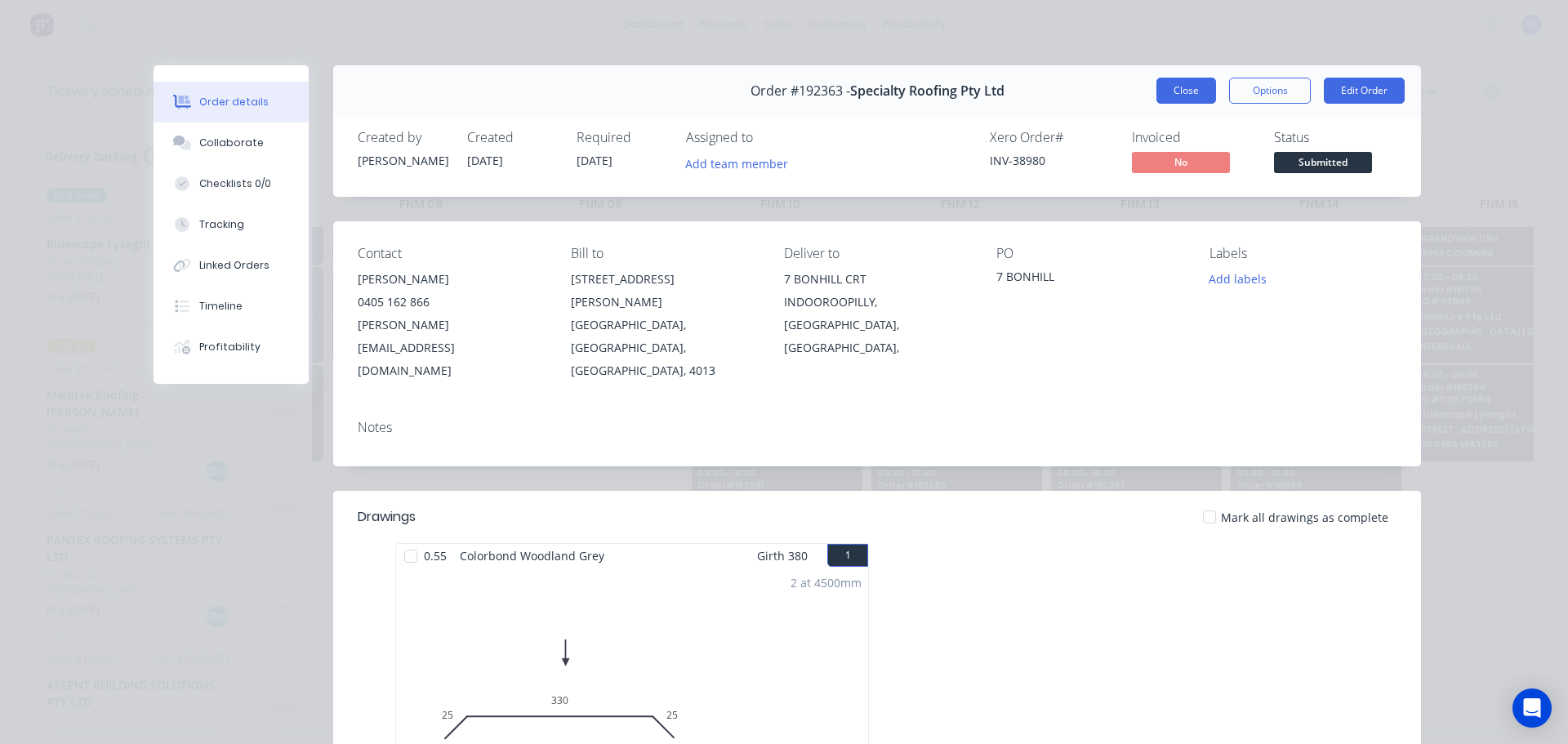
click at [1173, 87] on button "Close" at bounding box center [1185, 91] width 60 height 26
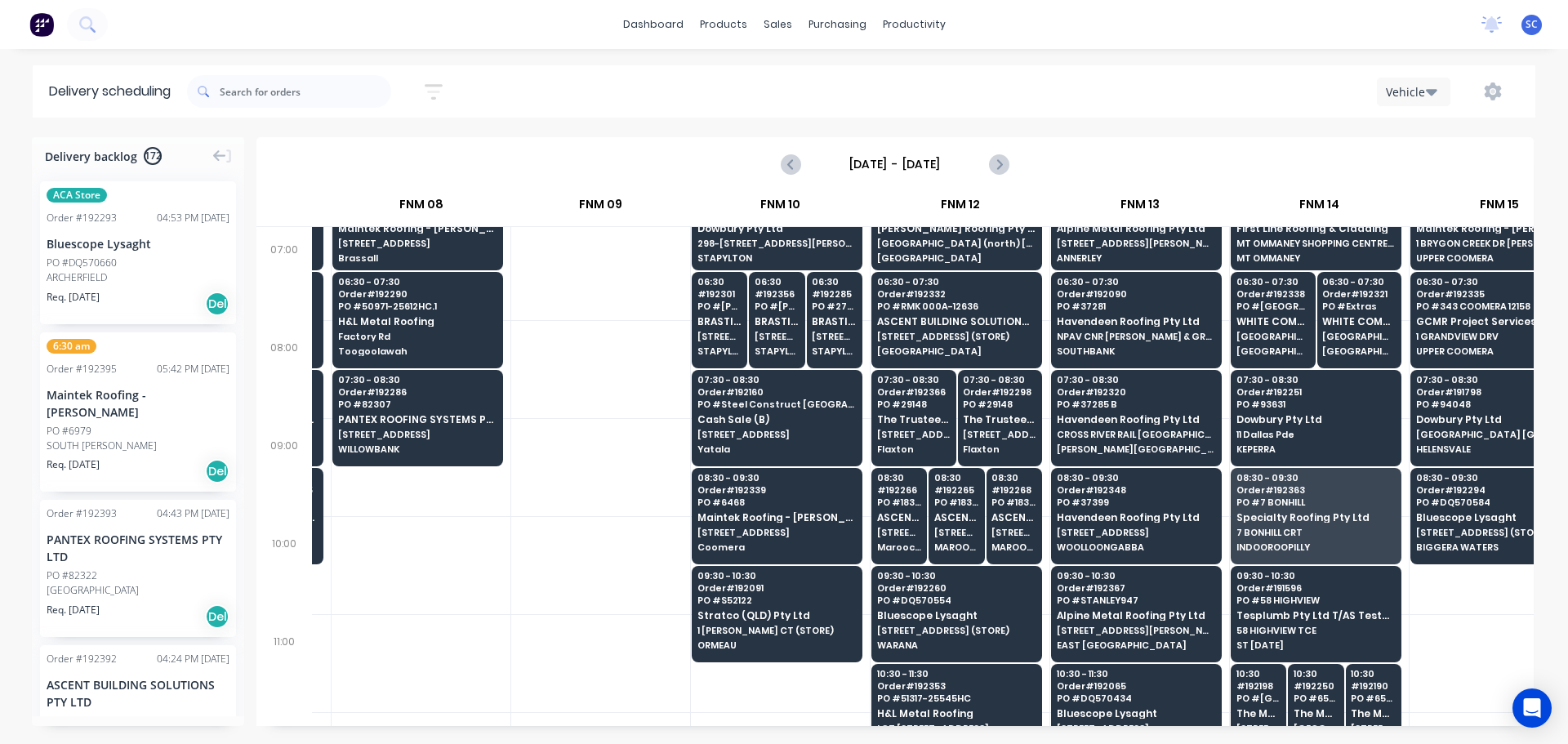
scroll to position [0, 1060]
